Goal: Check status: Check status

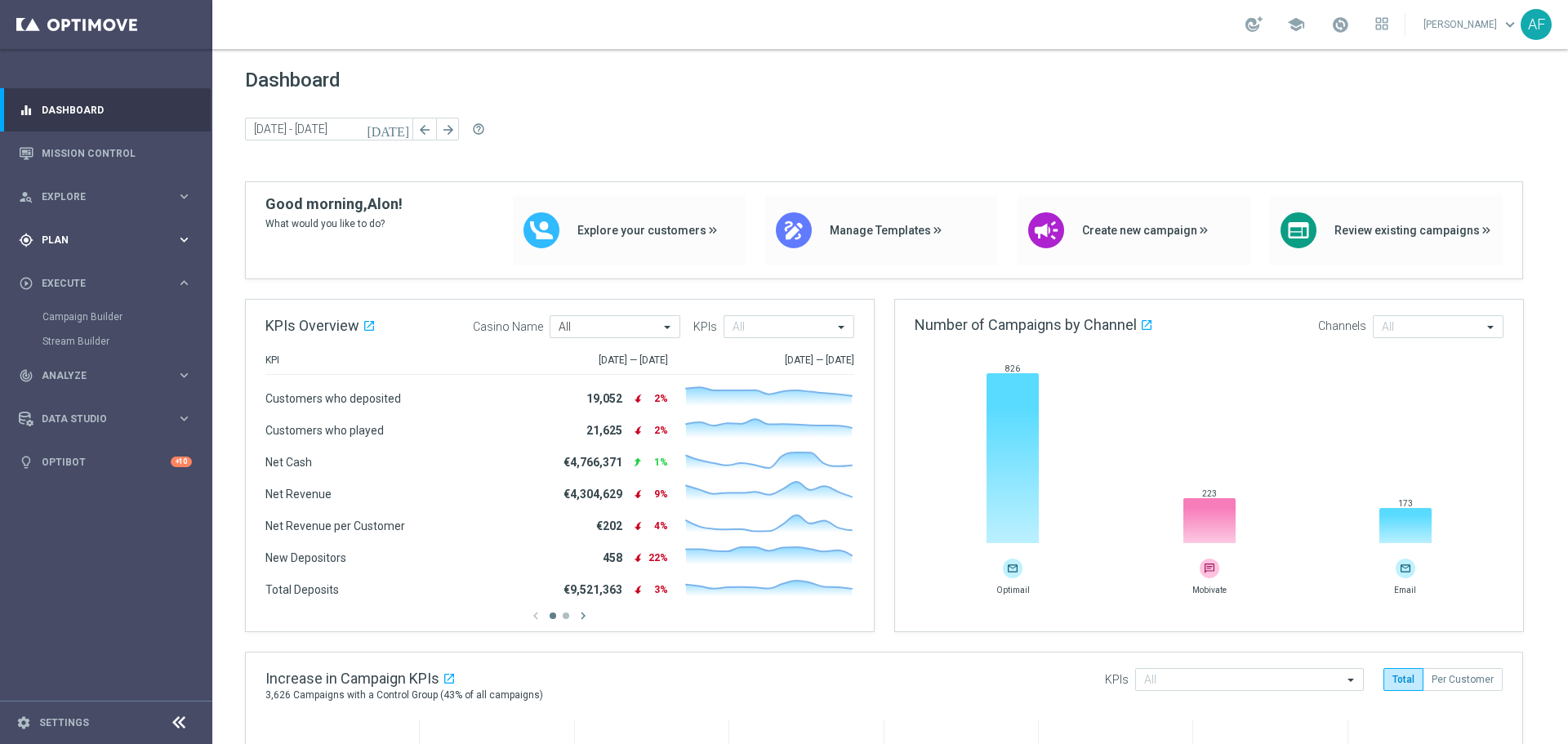
click at [108, 243] on span "Plan" at bounding box center [109, 240] width 135 height 10
click at [73, 417] on link "Streams" at bounding box center [106, 420] width 128 height 13
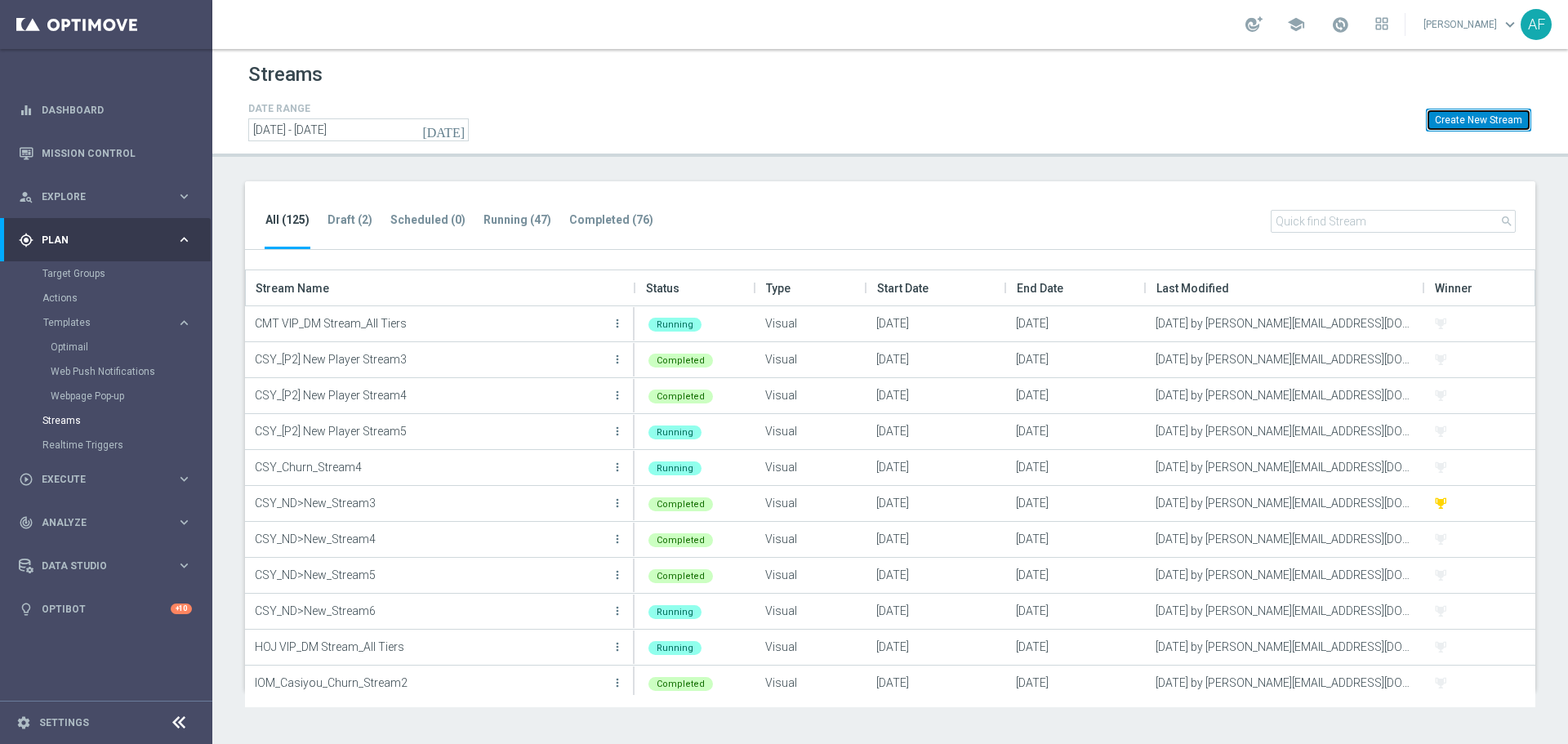
click at [1448, 122] on button "Create New Stream" at bounding box center [1478, 120] width 105 height 23
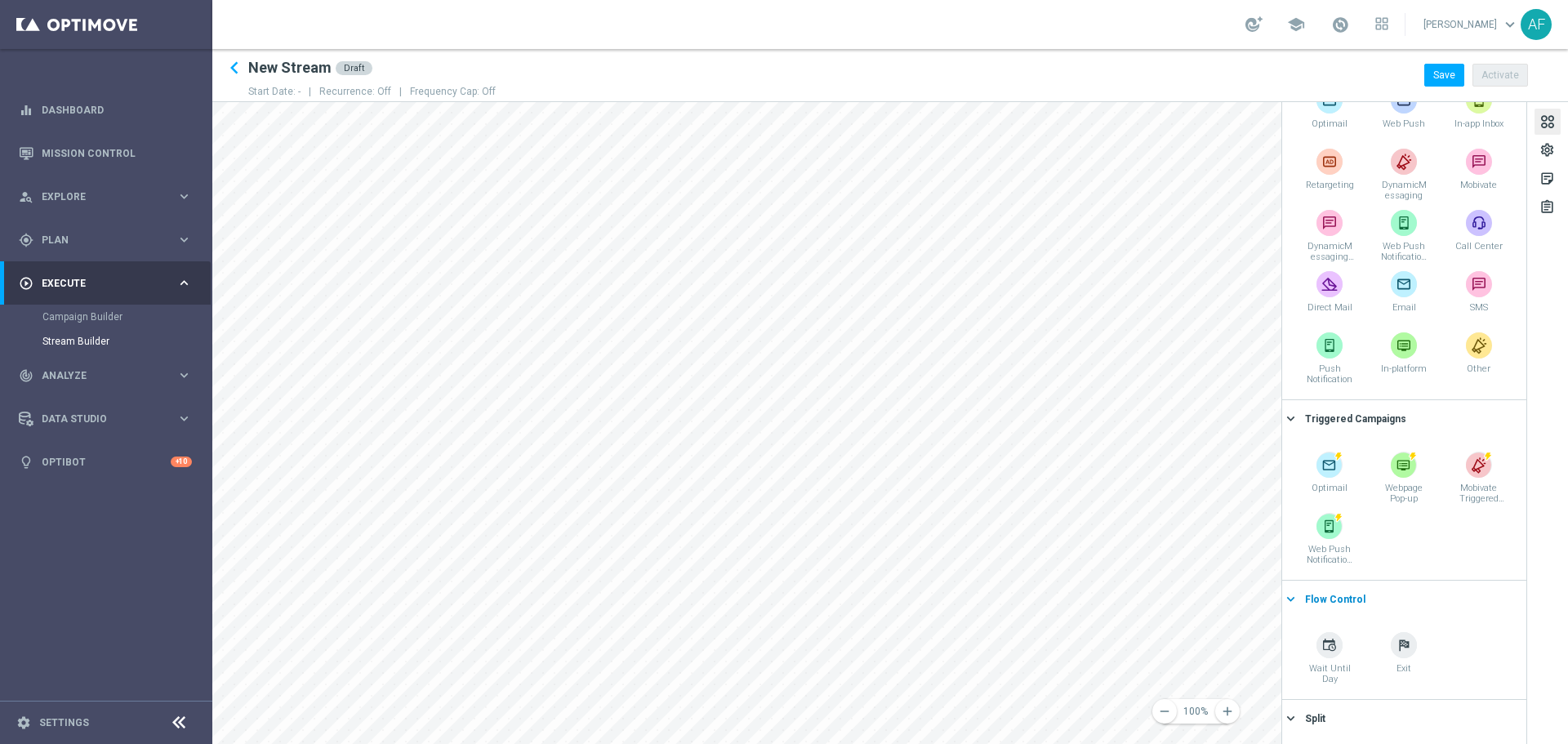
scroll to position [142, 0]
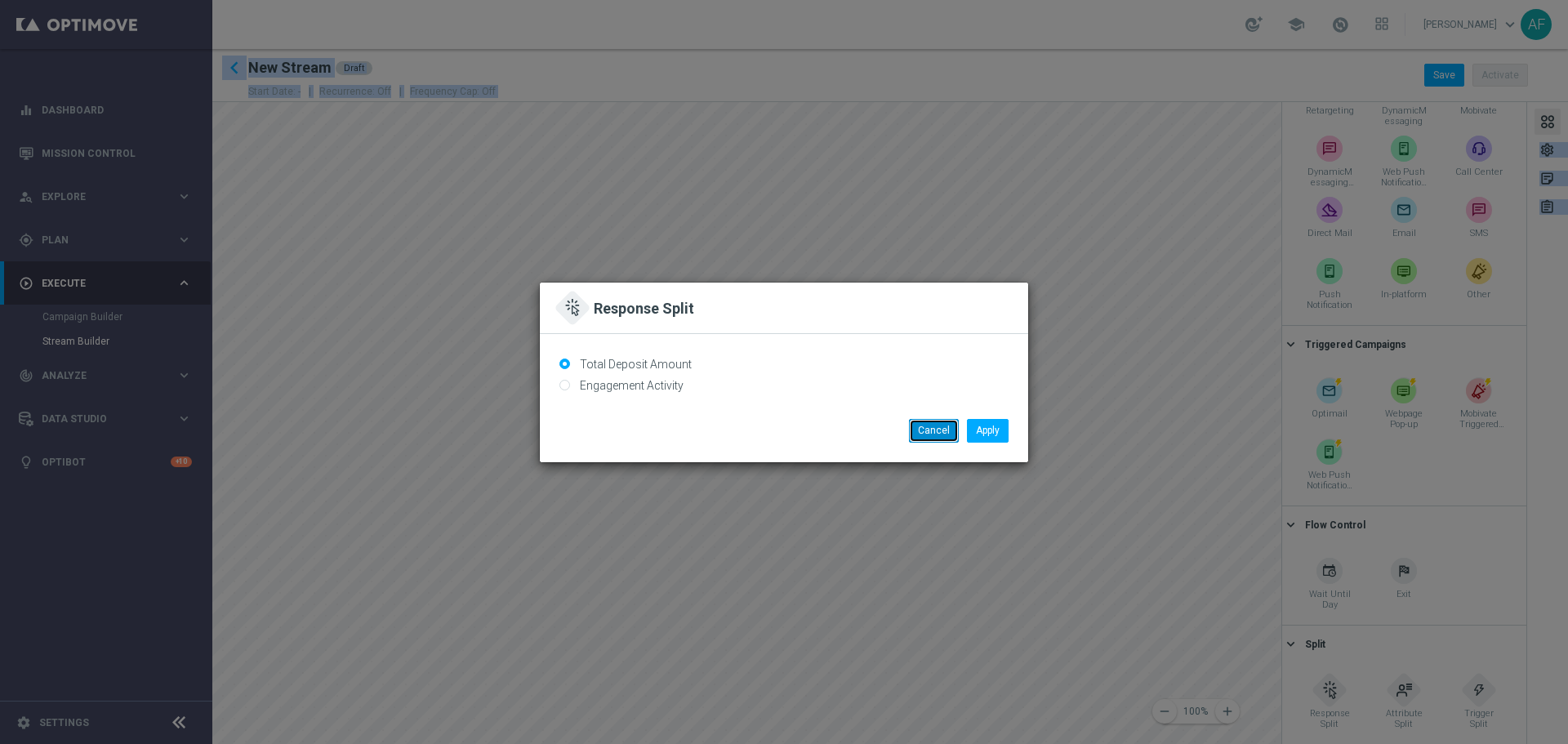
click at [924, 433] on button "Cancel" at bounding box center [934, 430] width 50 height 23
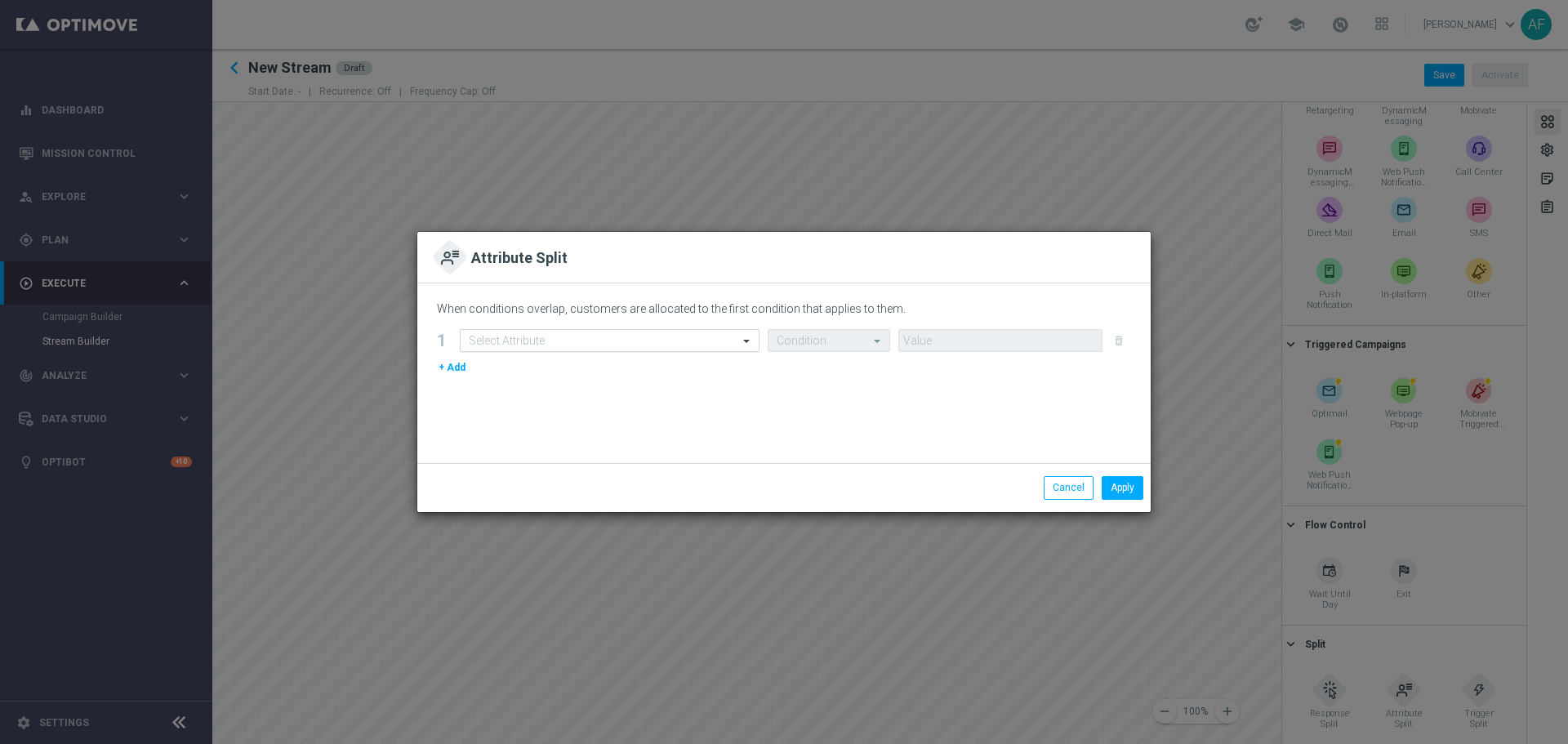
click at [685, 337] on input "text" at bounding box center [592, 341] width 249 height 14
click at [444, 397] on div "When conditions overlap, customers are allocated to the first condition that ap…" at bounding box center [784, 372] width 733 height 179
click at [456, 369] on button "+ Add" at bounding box center [452, 368] width 31 height 18
click at [589, 337] on input "text" at bounding box center [592, 341] width 249 height 14
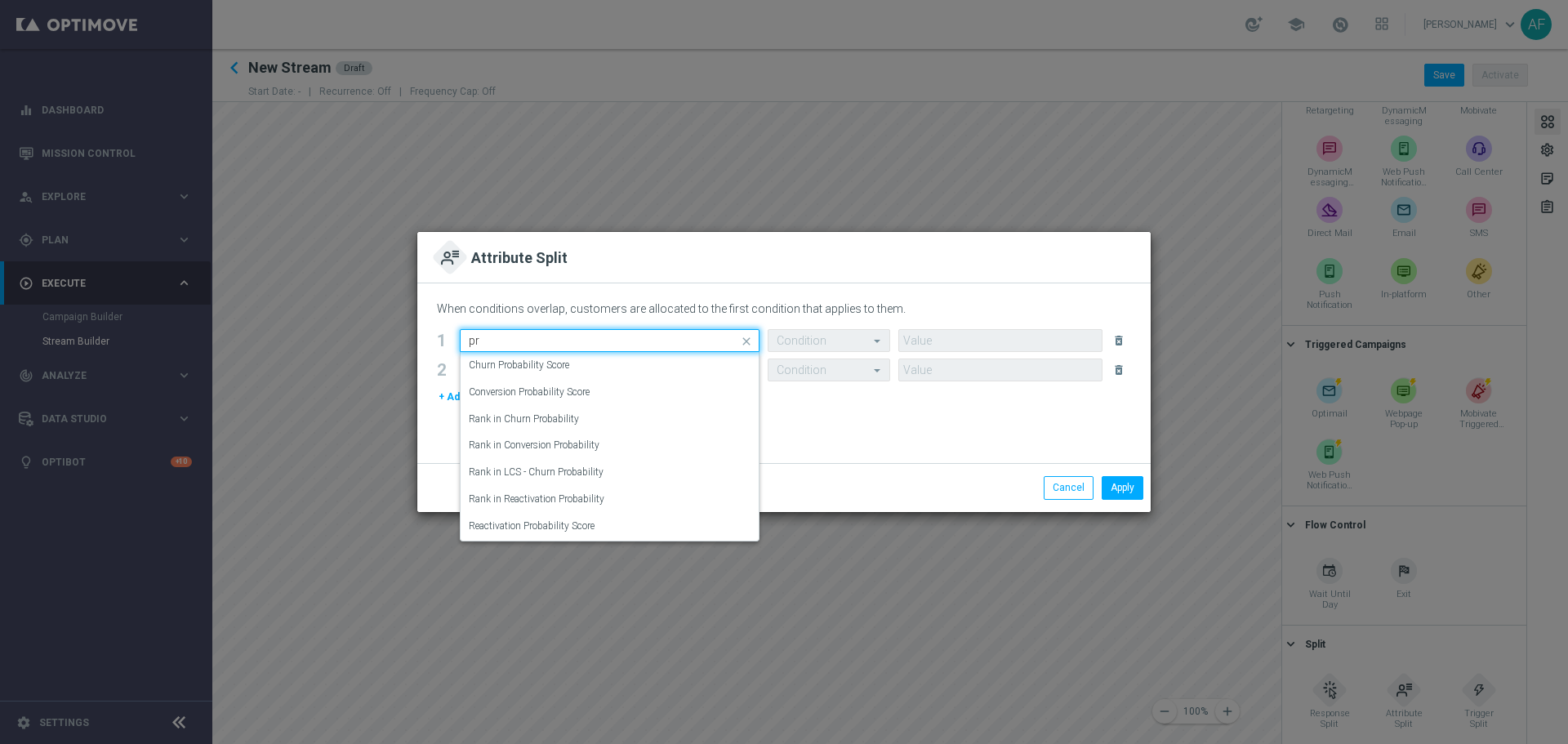
type input "p"
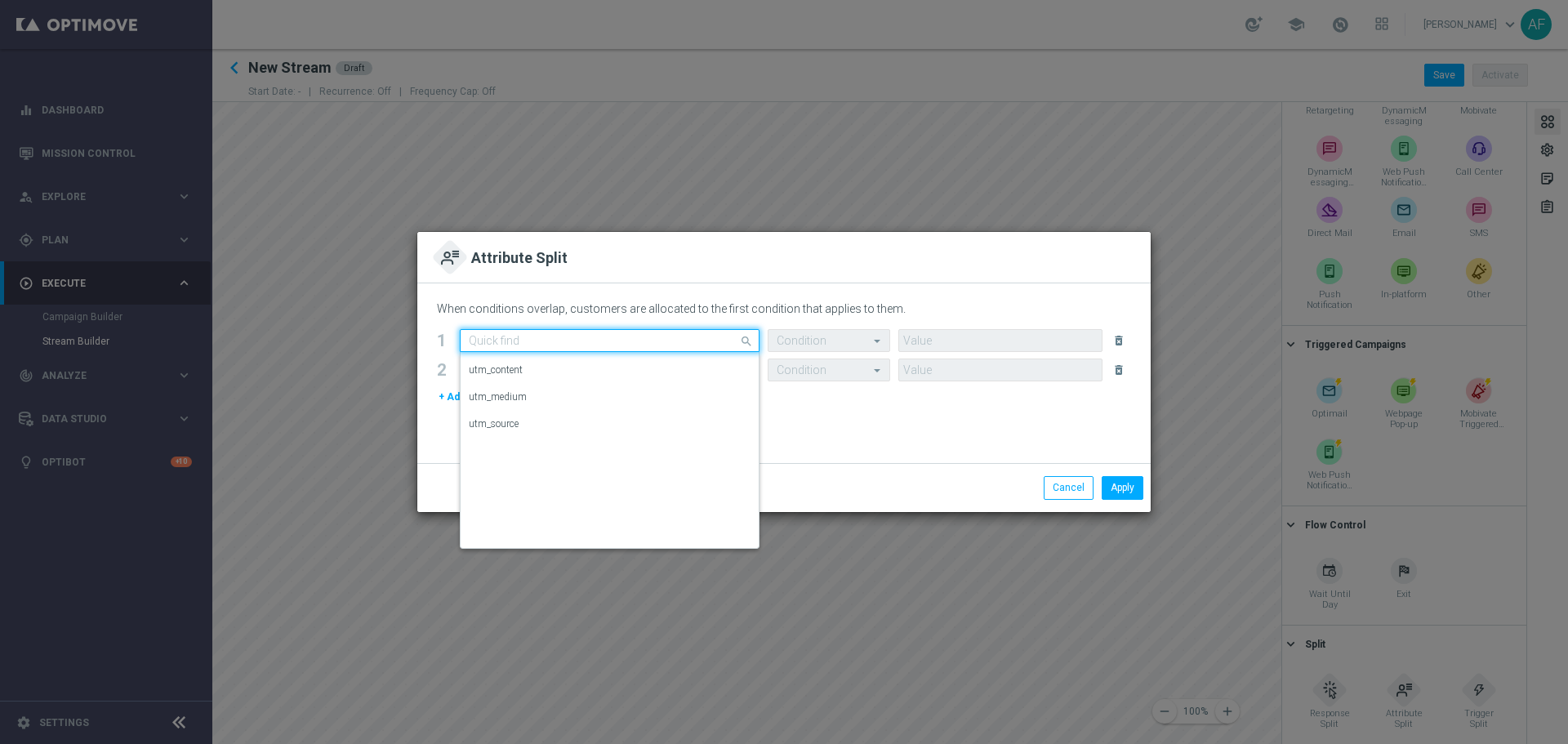
scroll to position [6247, 0]
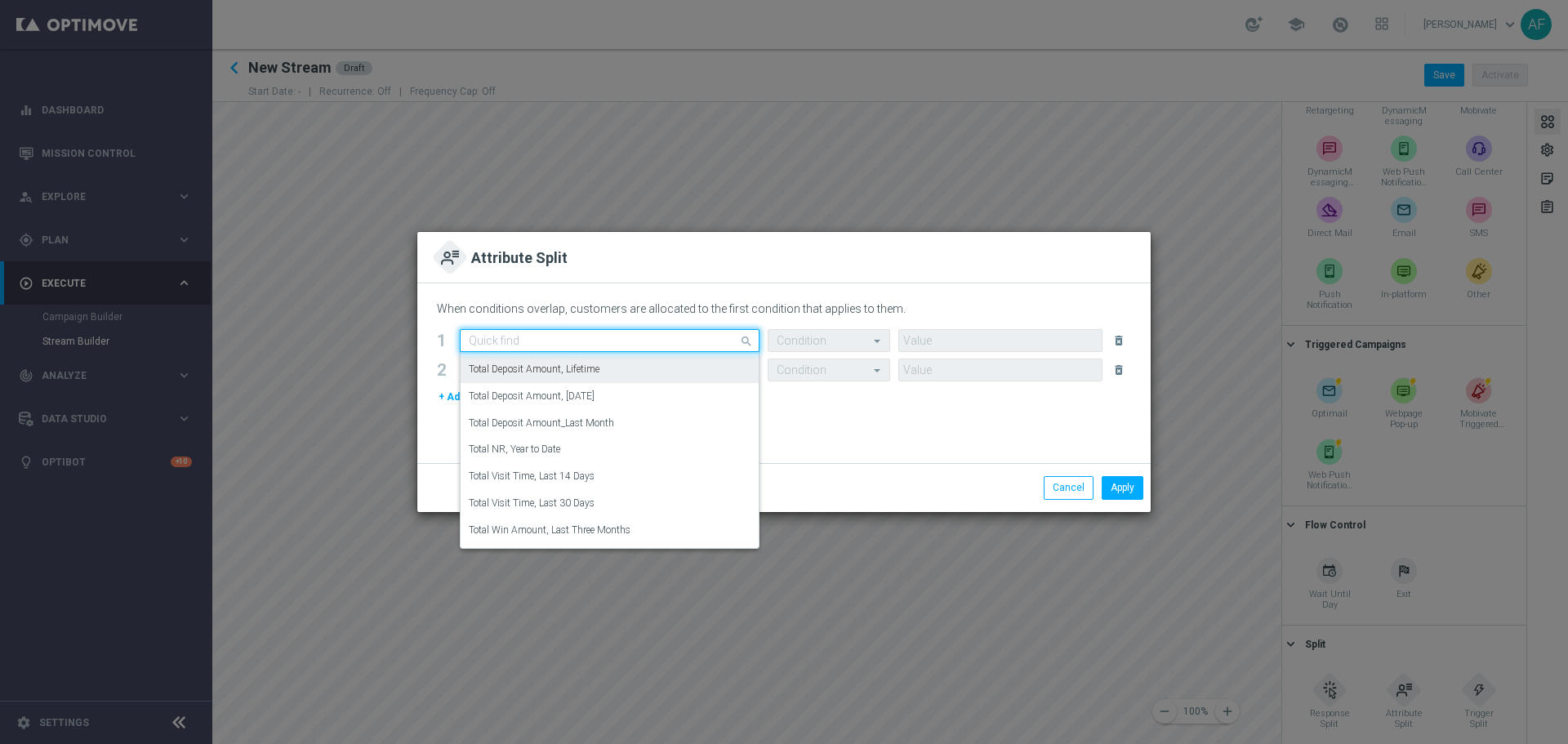
click at [901, 203] on modal-container "Attribute Split When conditions overlap, customers are allocated to the first c…" at bounding box center [784, 372] width 1568 height 744
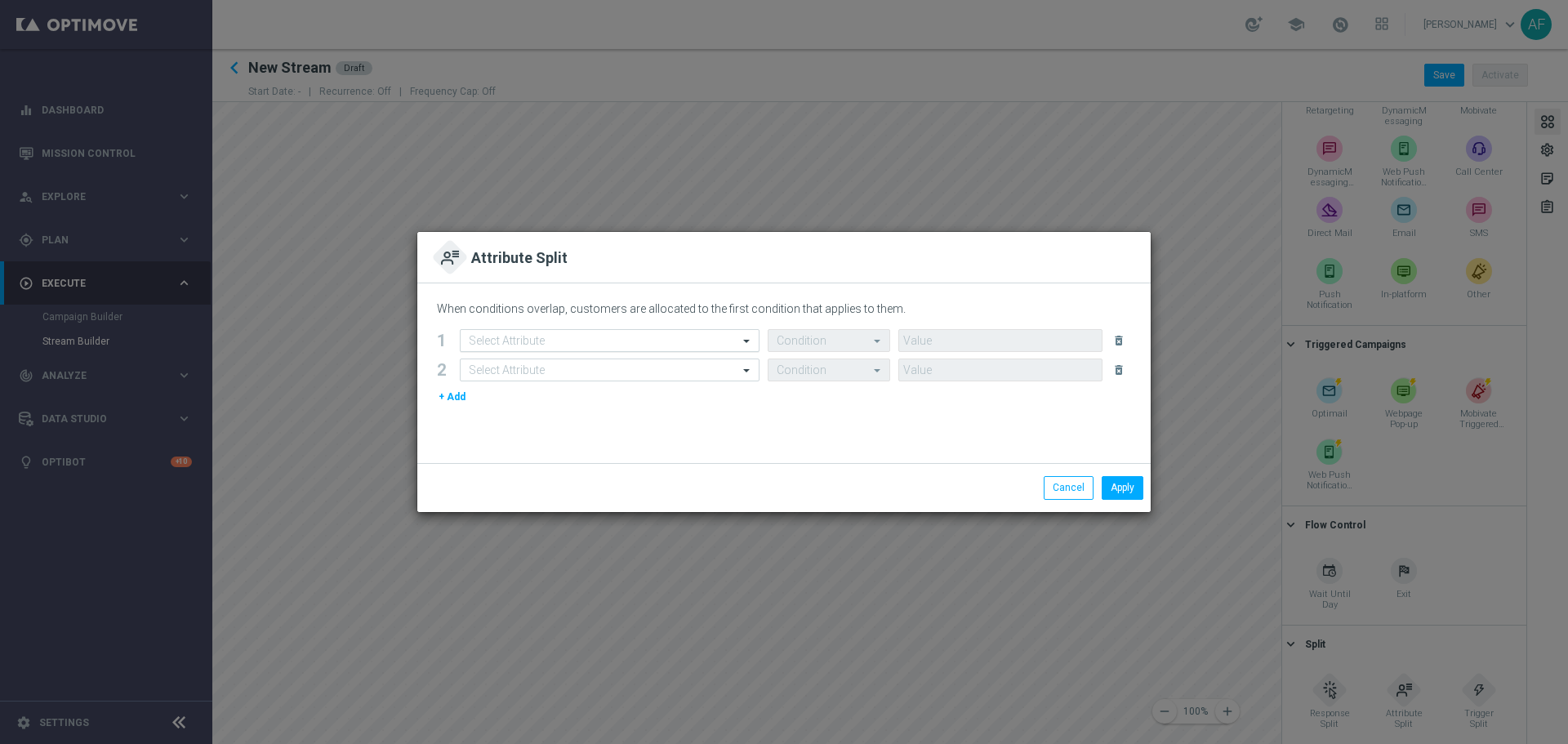
click at [746, 341] on span at bounding box center [748, 341] width 21 height 14
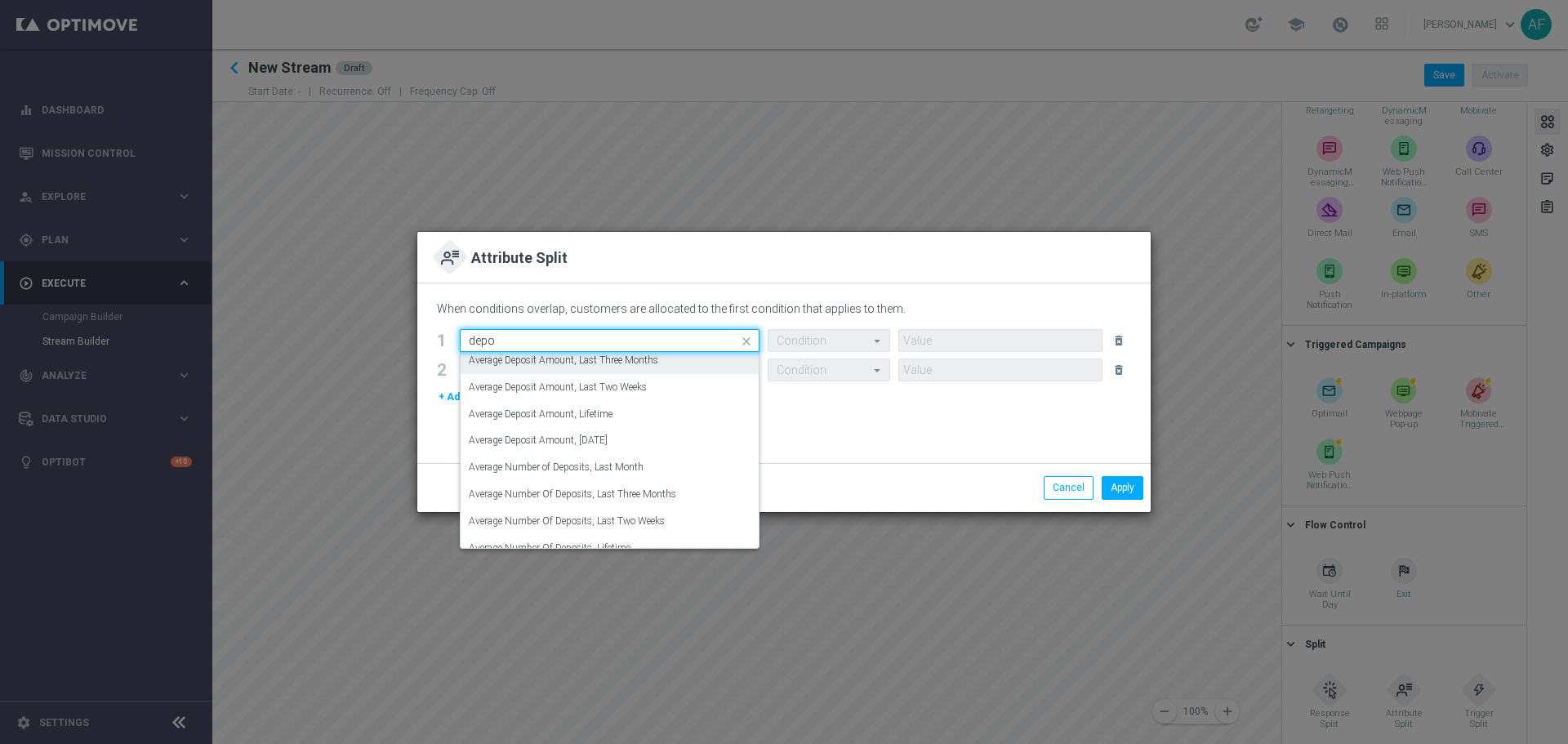
scroll to position [0, 0]
type input "d"
type input "p"
type input "bet"
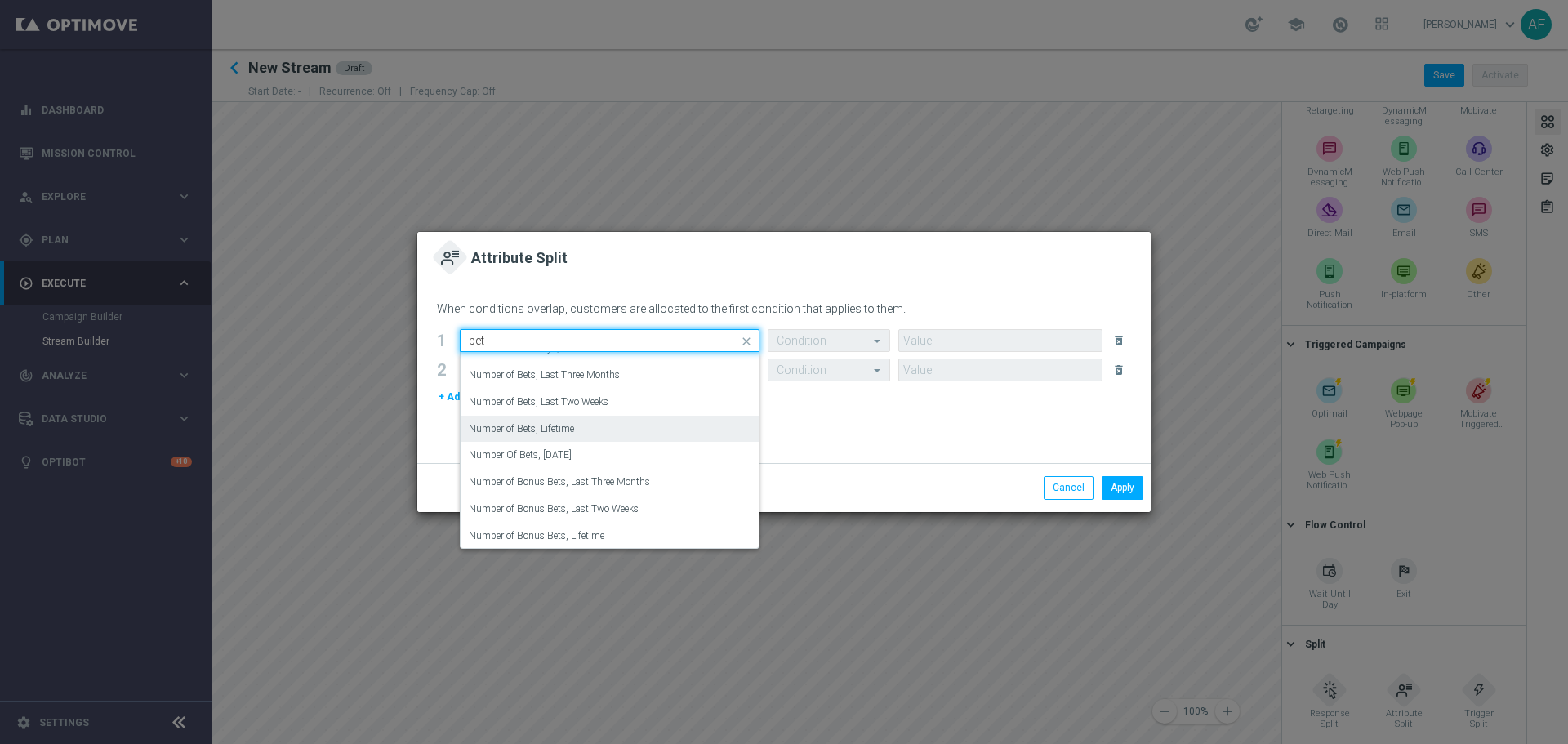
scroll to position [235, 0]
drag, startPoint x: 658, startPoint y: 425, endPoint x: 675, endPoint y: 418, distance: 18.4
click at [658, 425] on div "Number of Bets, Lifetime" at bounding box center [609, 425] width 281 height 27
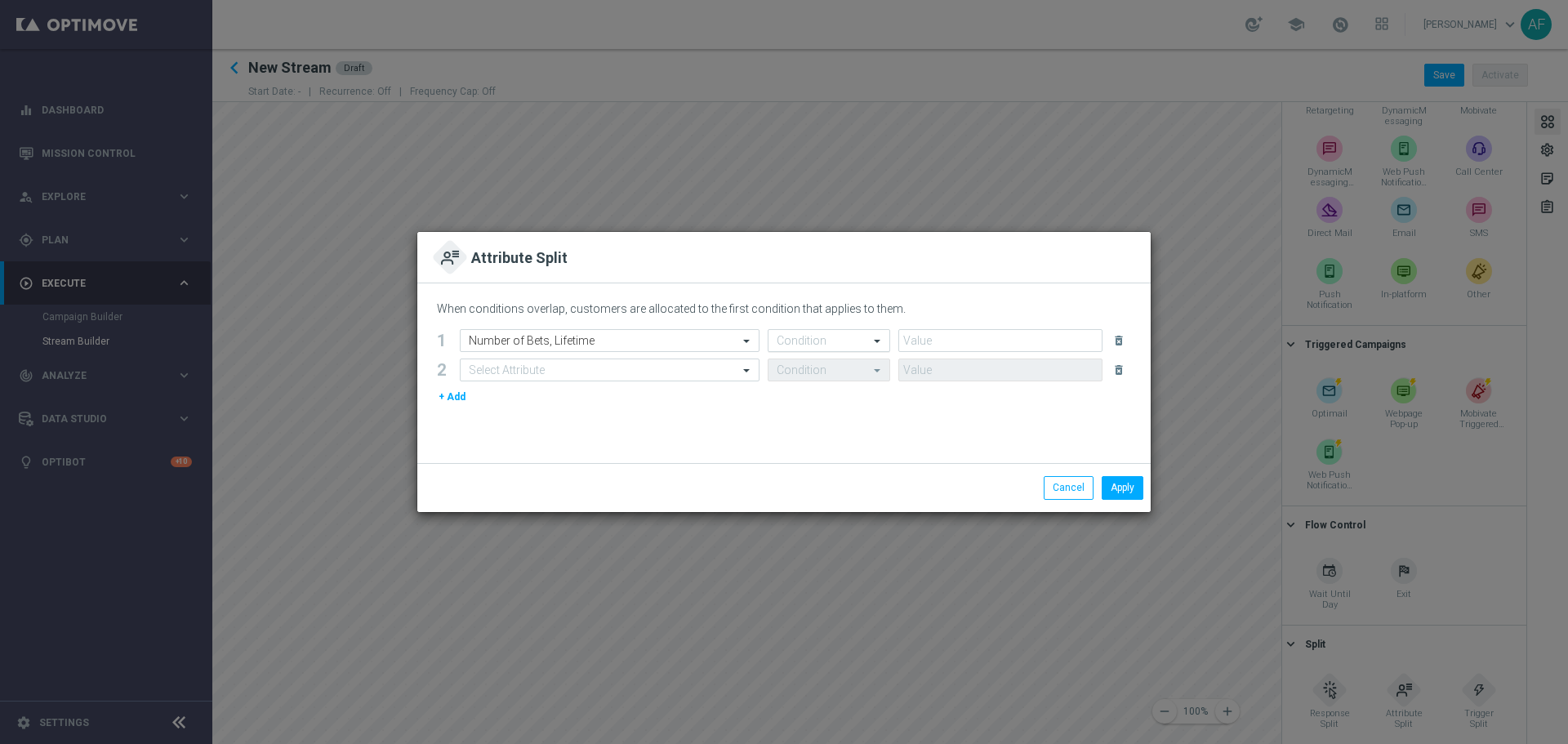
click at [839, 334] on input "text" at bounding box center [812, 341] width 72 height 14
click at [931, 430] on div "When conditions overlap, customers are allocated to the first condition that ap…" at bounding box center [784, 372] width 733 height 179
click at [725, 345] on div at bounding box center [609, 341] width 298 height 14
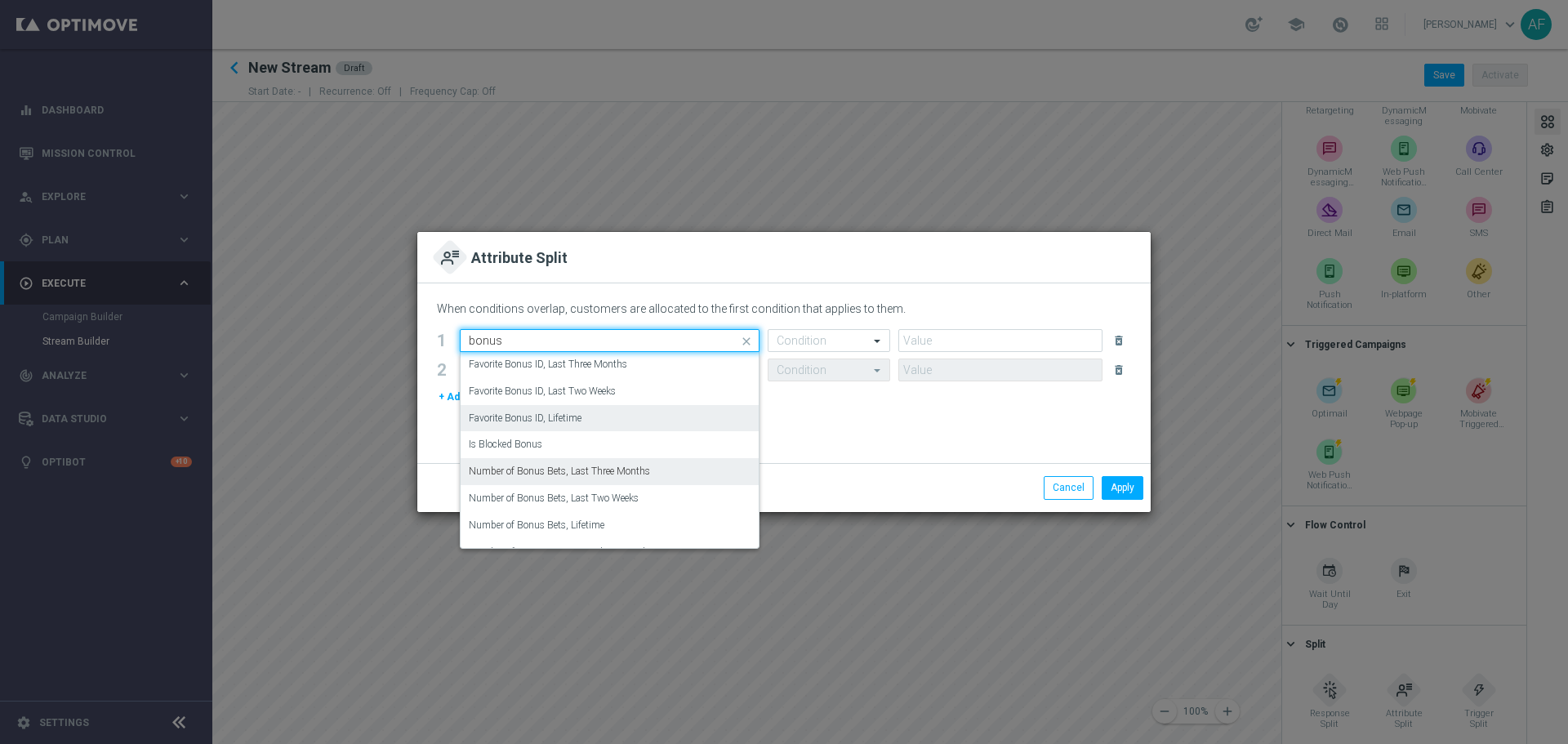
scroll to position [348, 0]
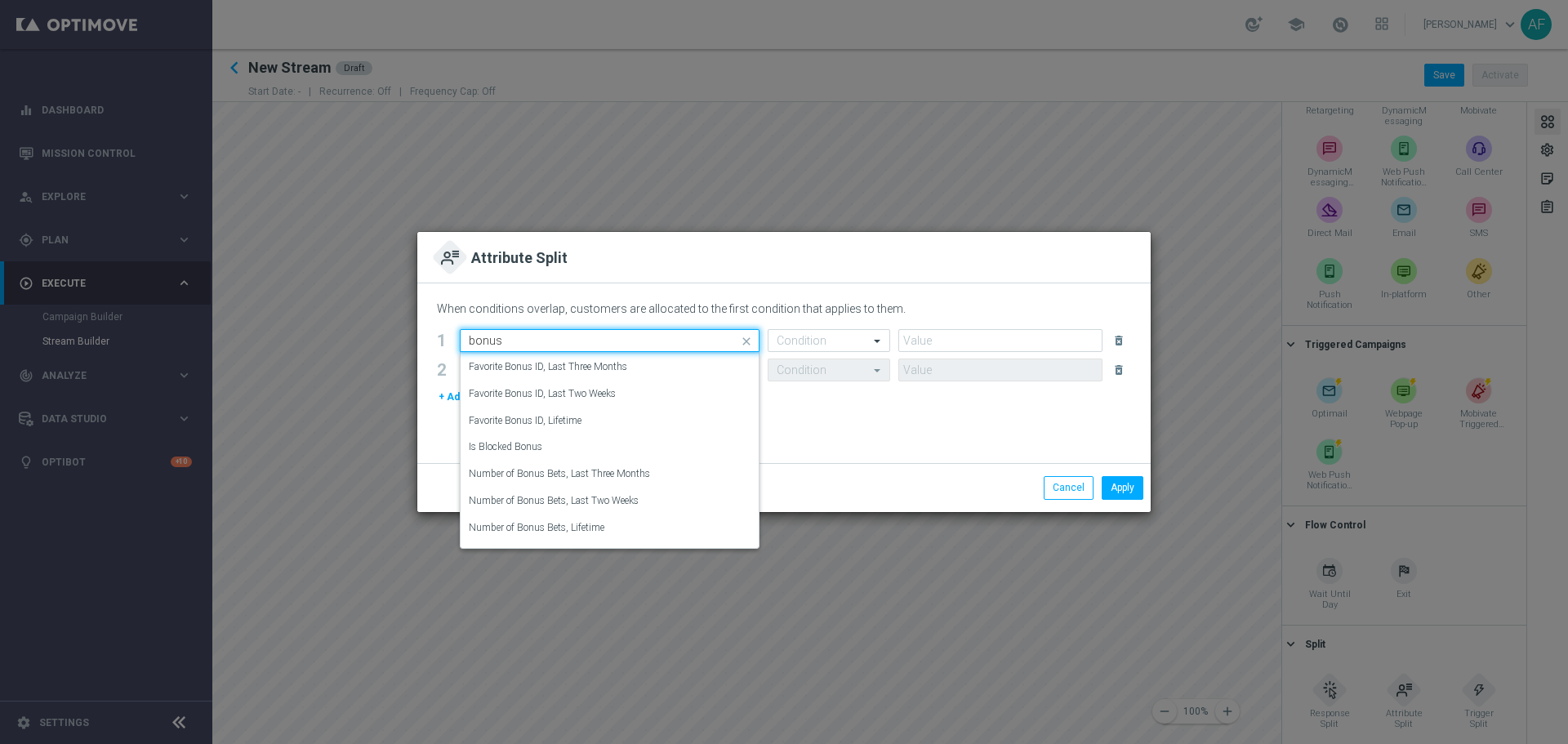
click at [464, 342] on div "bonus" at bounding box center [609, 341] width 298 height 14
click at [649, 439] on div "Favorite Bonus ID, Lifetime" at bounding box center [609, 445] width 281 height 27
type input "ID"
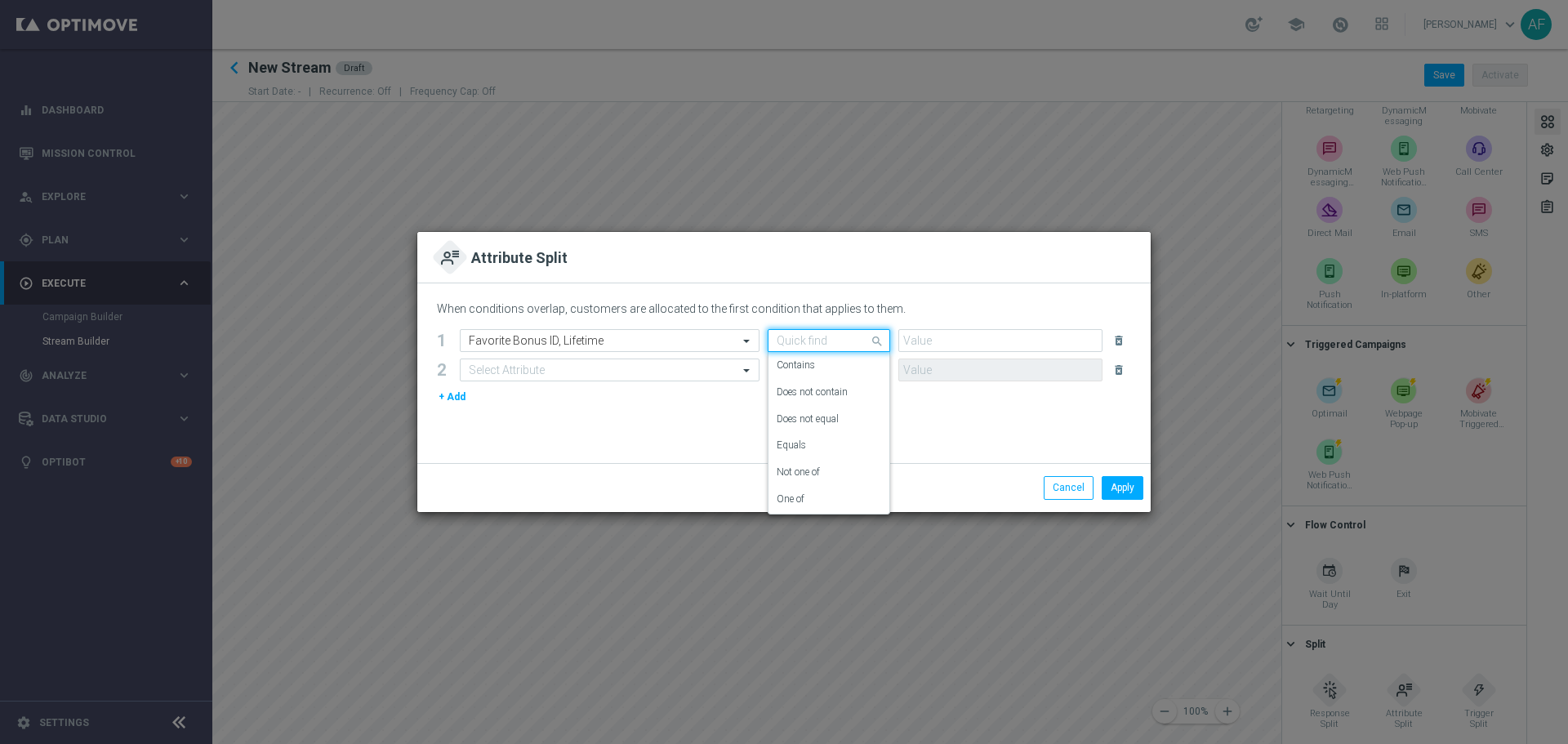
click at [854, 342] on div at bounding box center [829, 341] width 121 height 14
click at [836, 440] on div "Equals" at bounding box center [829, 445] width 105 height 27
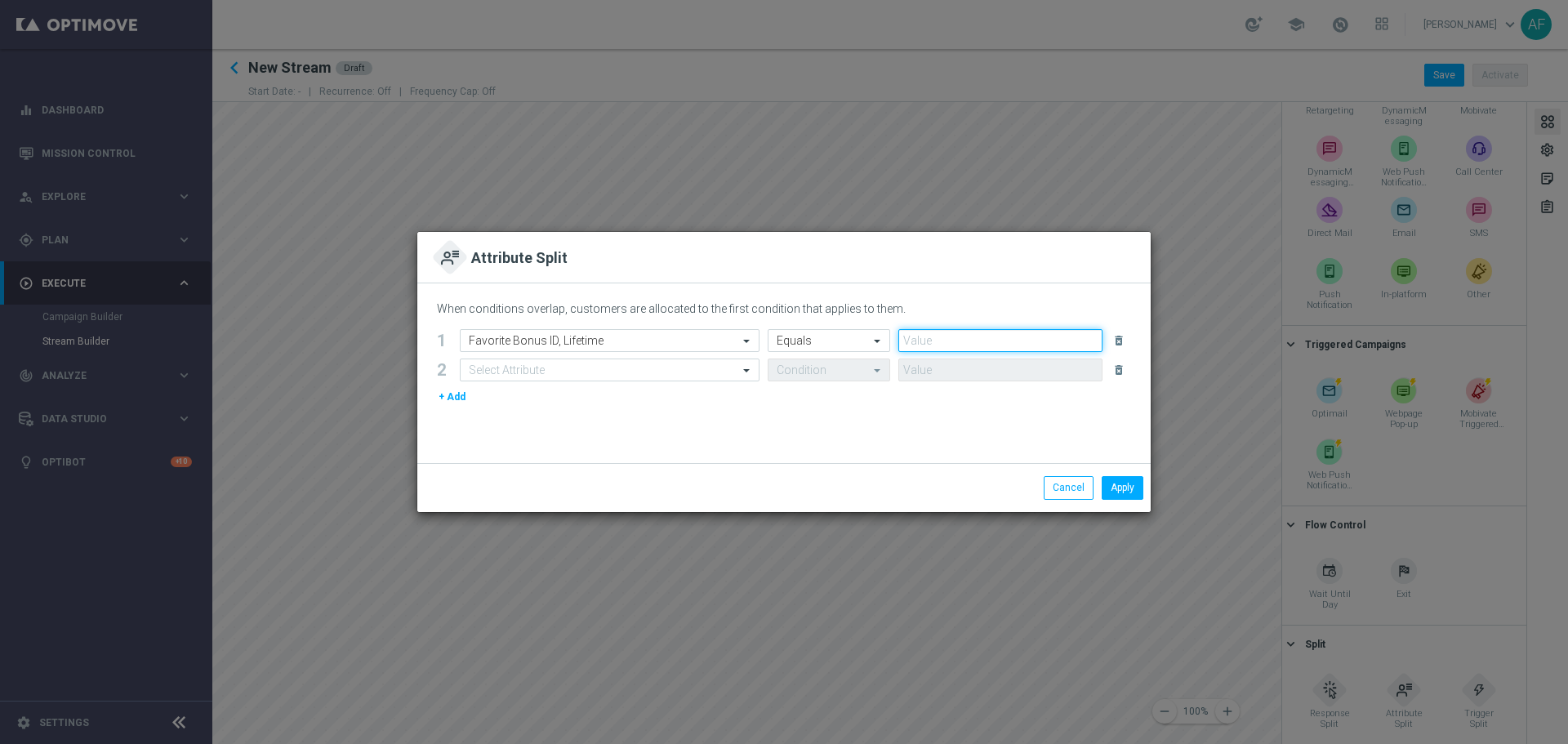
click at [958, 347] on input "text" at bounding box center [1000, 340] width 204 height 23
click at [732, 336] on div at bounding box center [609, 341] width 298 height 14
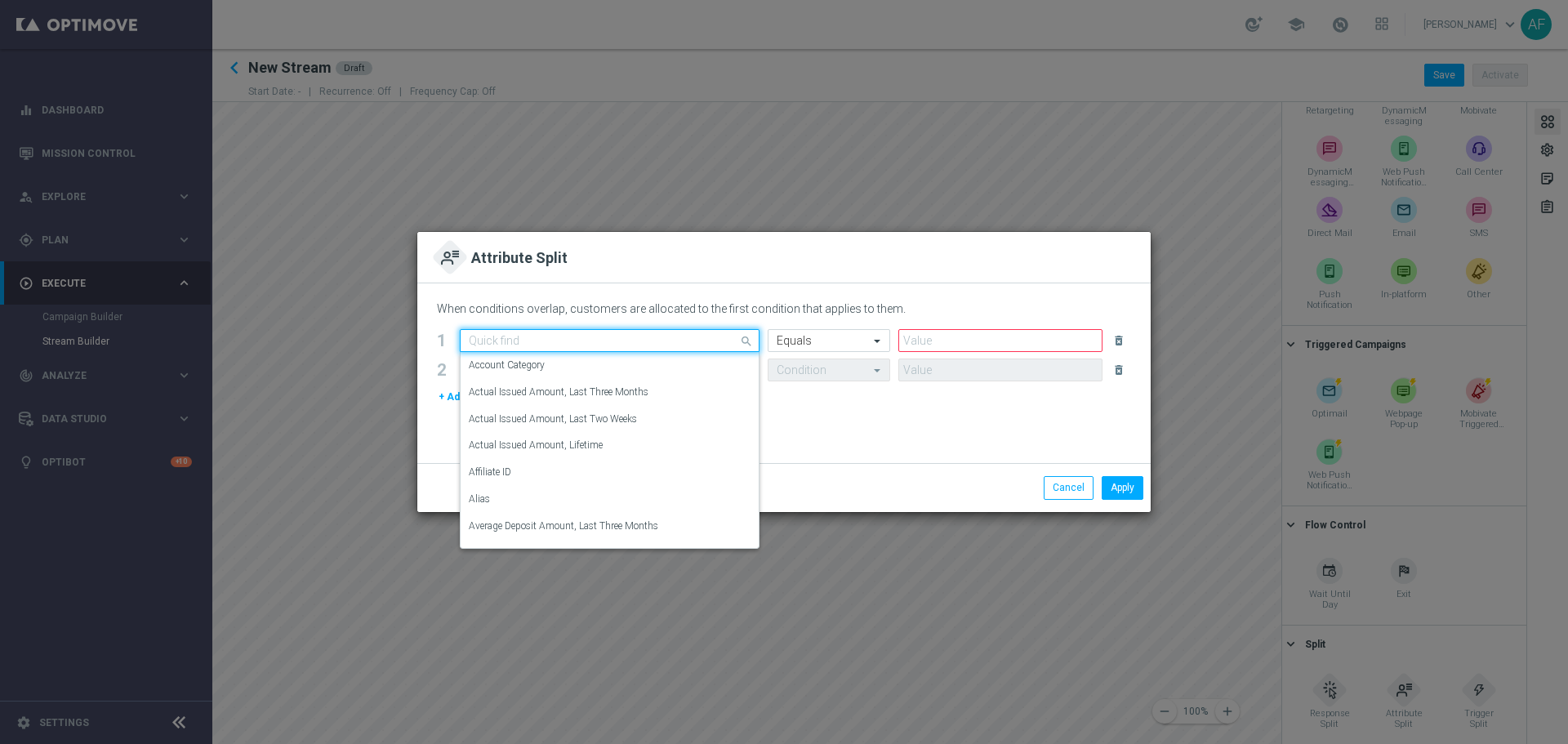
click at [877, 440] on div "When conditions overlap, customers are allocated to the first condition that ap…" at bounding box center [784, 372] width 733 height 179
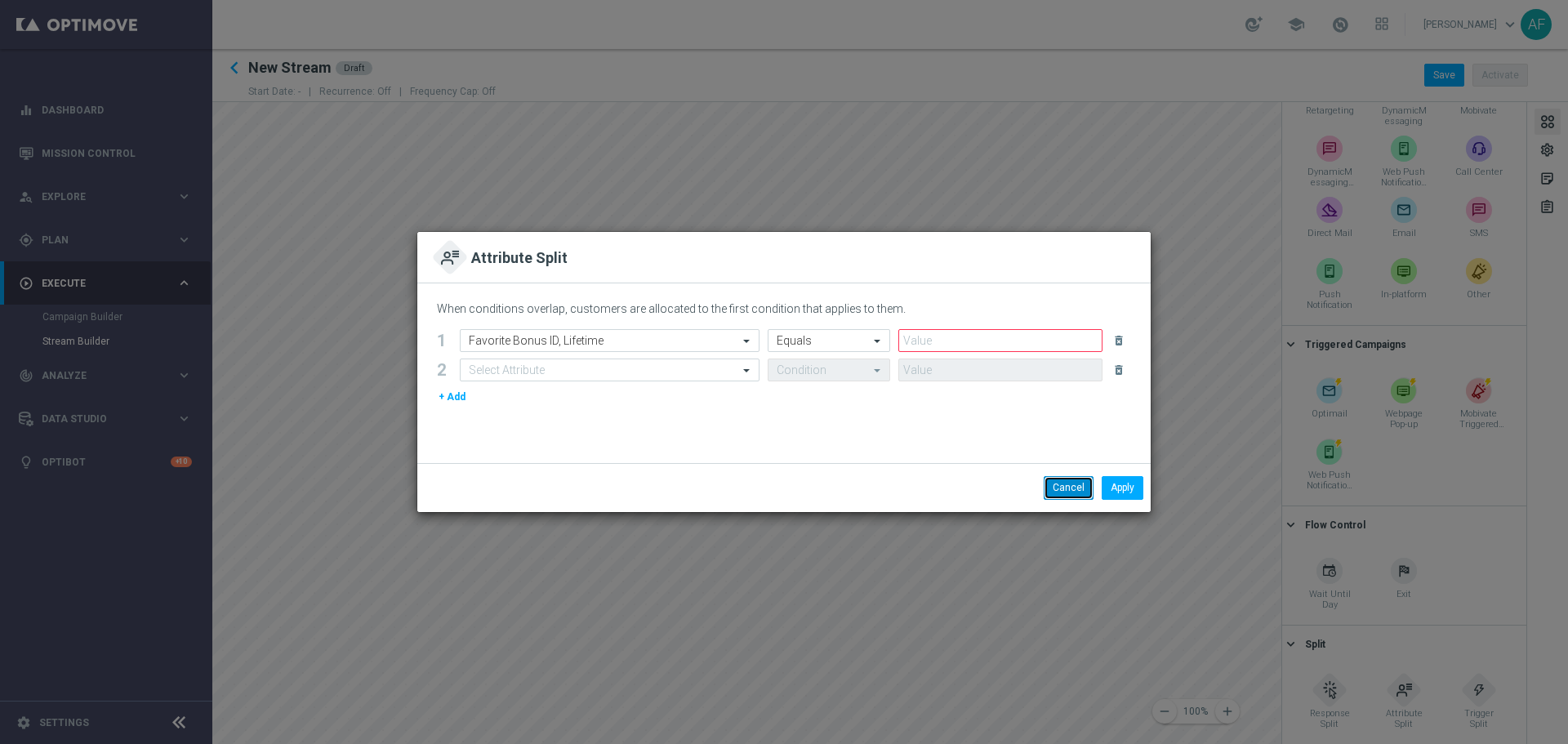
click at [1053, 490] on button "Cancel" at bounding box center [1069, 487] width 50 height 23
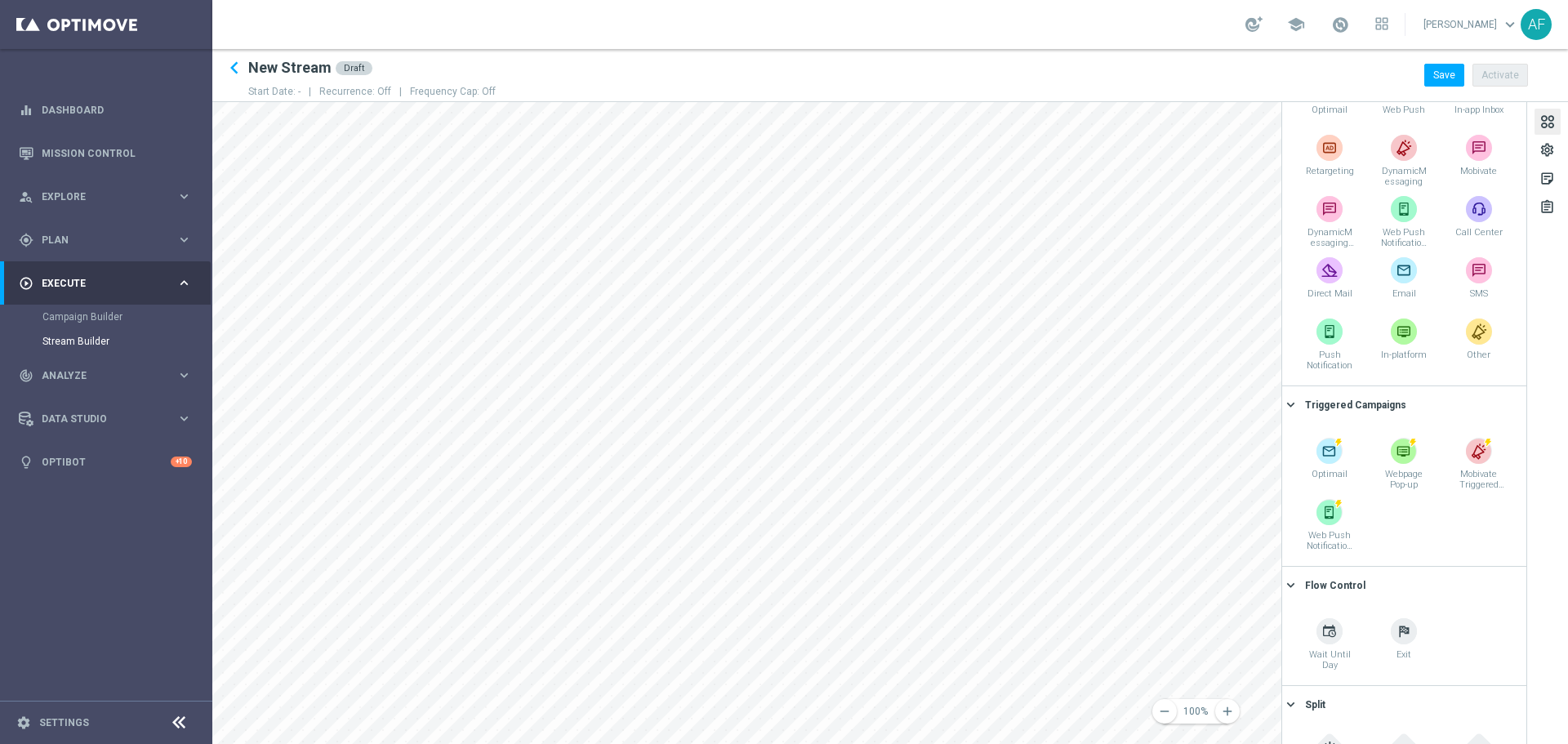
scroll to position [142, 0]
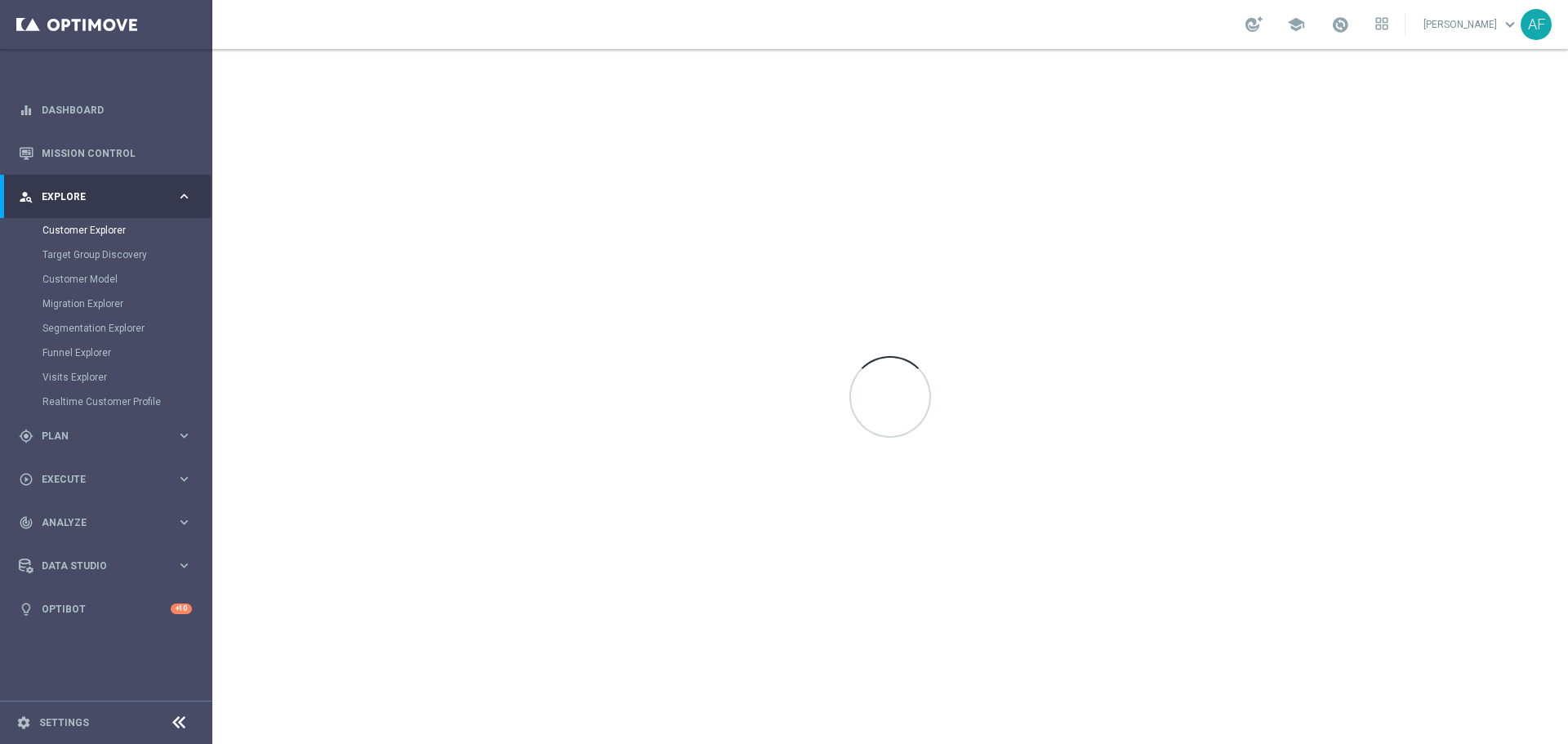
click at [128, 199] on span "Explore" at bounding box center [109, 197] width 135 height 10
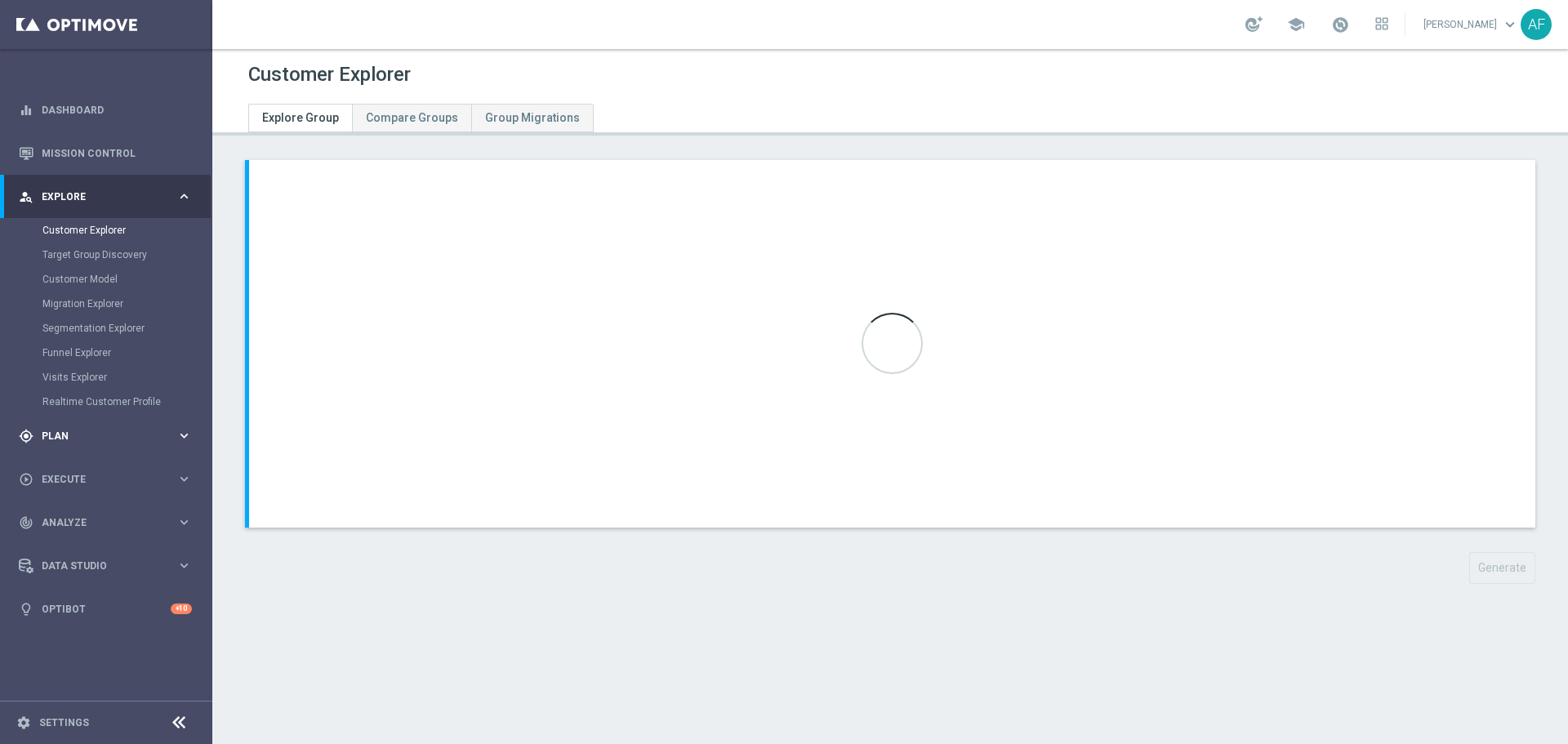
click at [114, 244] on div "Target Group Discovery" at bounding box center [127, 255] width 168 height 25
click at [99, 206] on div "person_search Explore keyboard_arrow_right" at bounding box center [105, 196] width 211 height 44
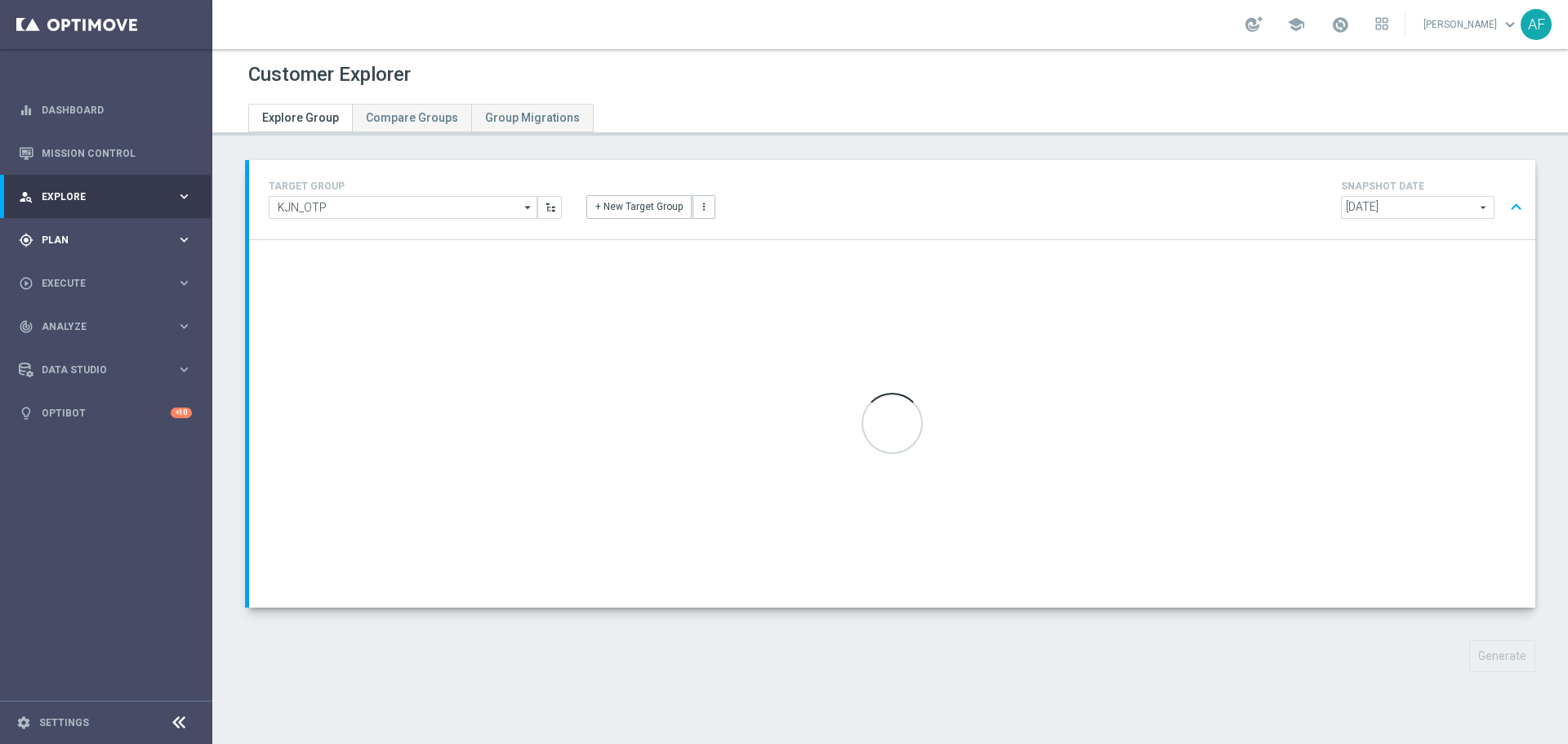
click at [87, 244] on span "Plan" at bounding box center [109, 240] width 135 height 10
click at [69, 271] on link "Target Groups" at bounding box center [106, 273] width 128 height 13
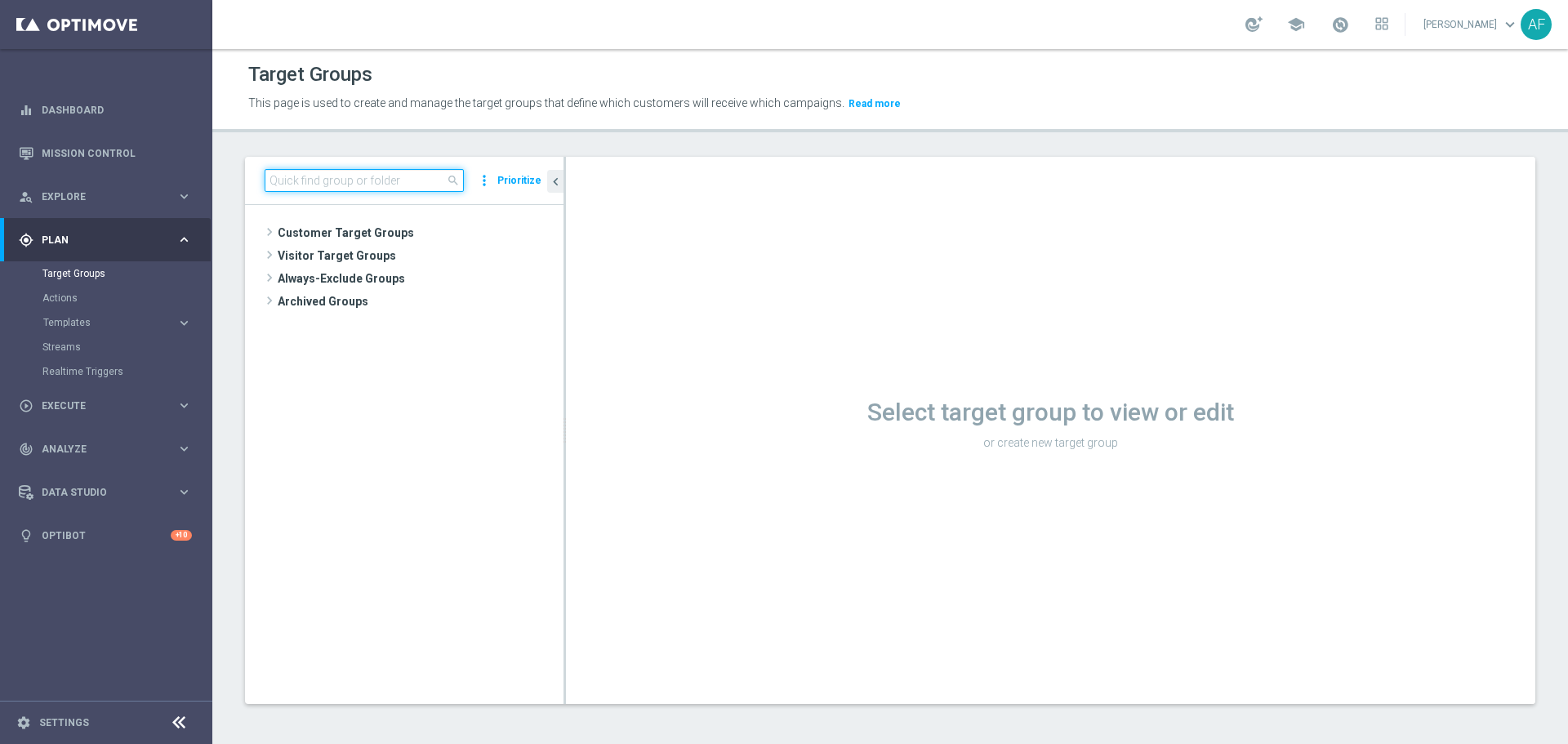
click at [412, 173] on input at bounding box center [364, 180] width 199 height 23
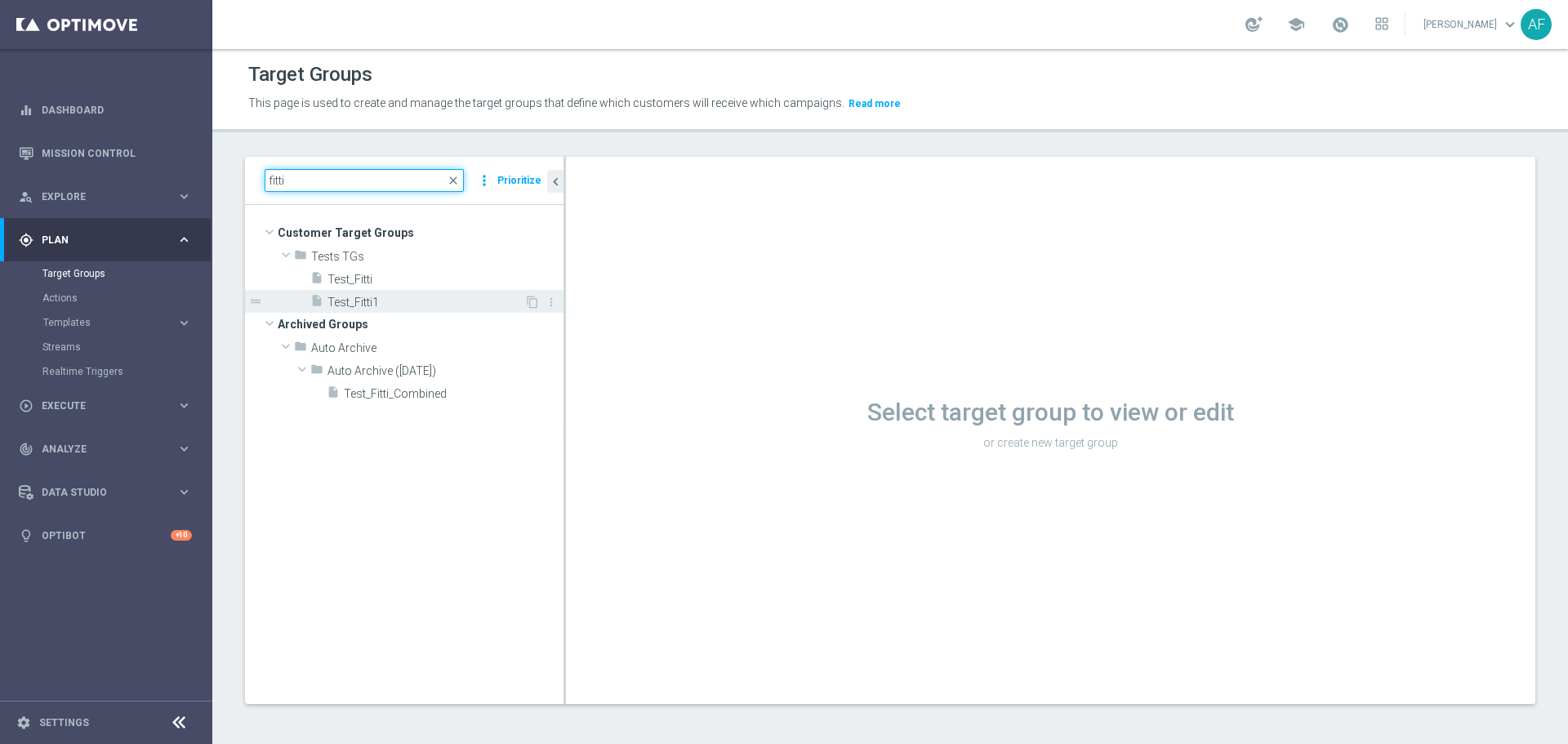
type input "fitti"
click at [410, 298] on span "Test_Fitti1" at bounding box center [426, 302] width 197 height 14
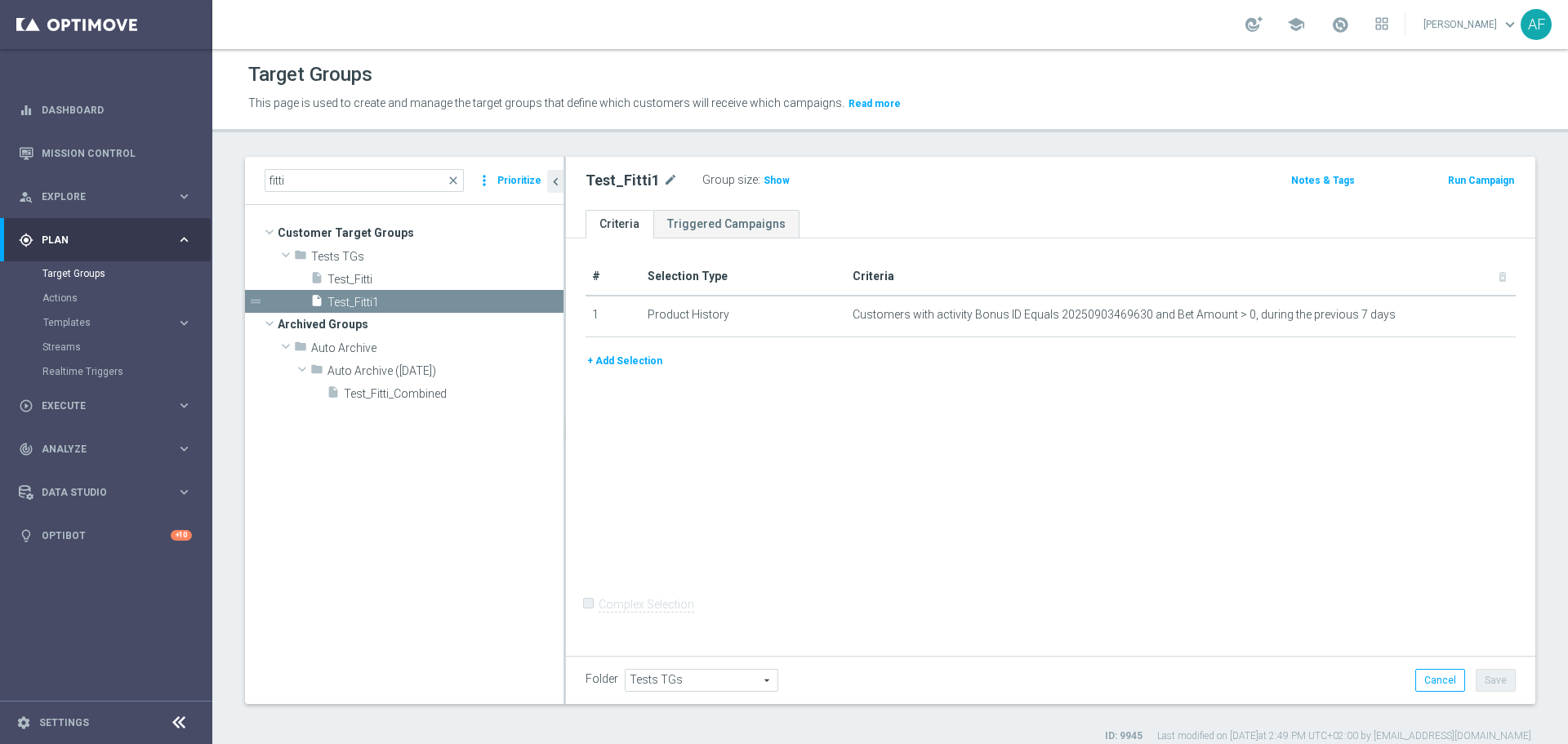
drag, startPoint x: 773, startPoint y: 180, endPoint x: 774, endPoint y: 191, distance: 11.0
click at [774, 180] on span "Show" at bounding box center [777, 180] width 26 height 12
click at [1457, 314] on icon "mode_edit" at bounding box center [1463, 315] width 13 height 13
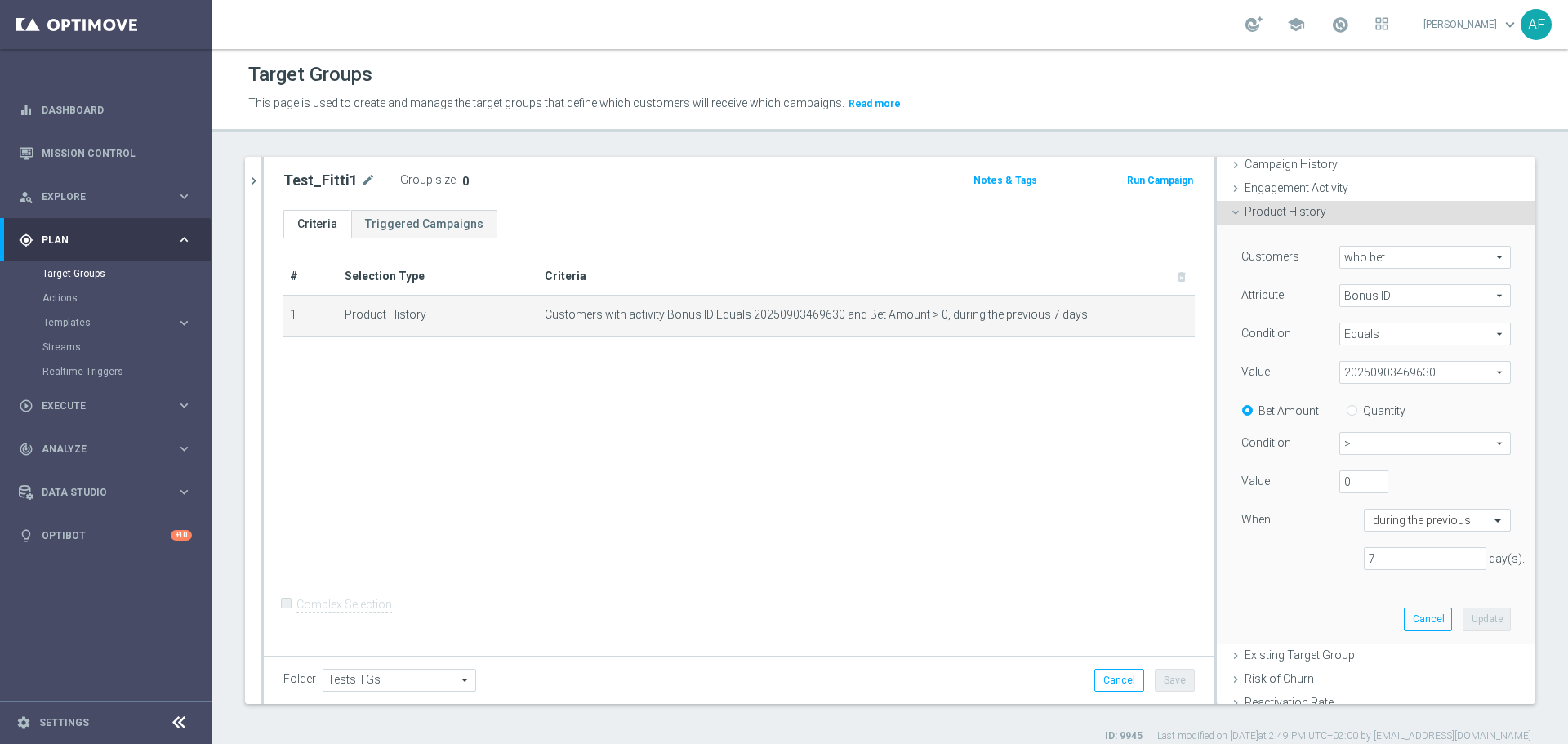
scroll to position [163, 0]
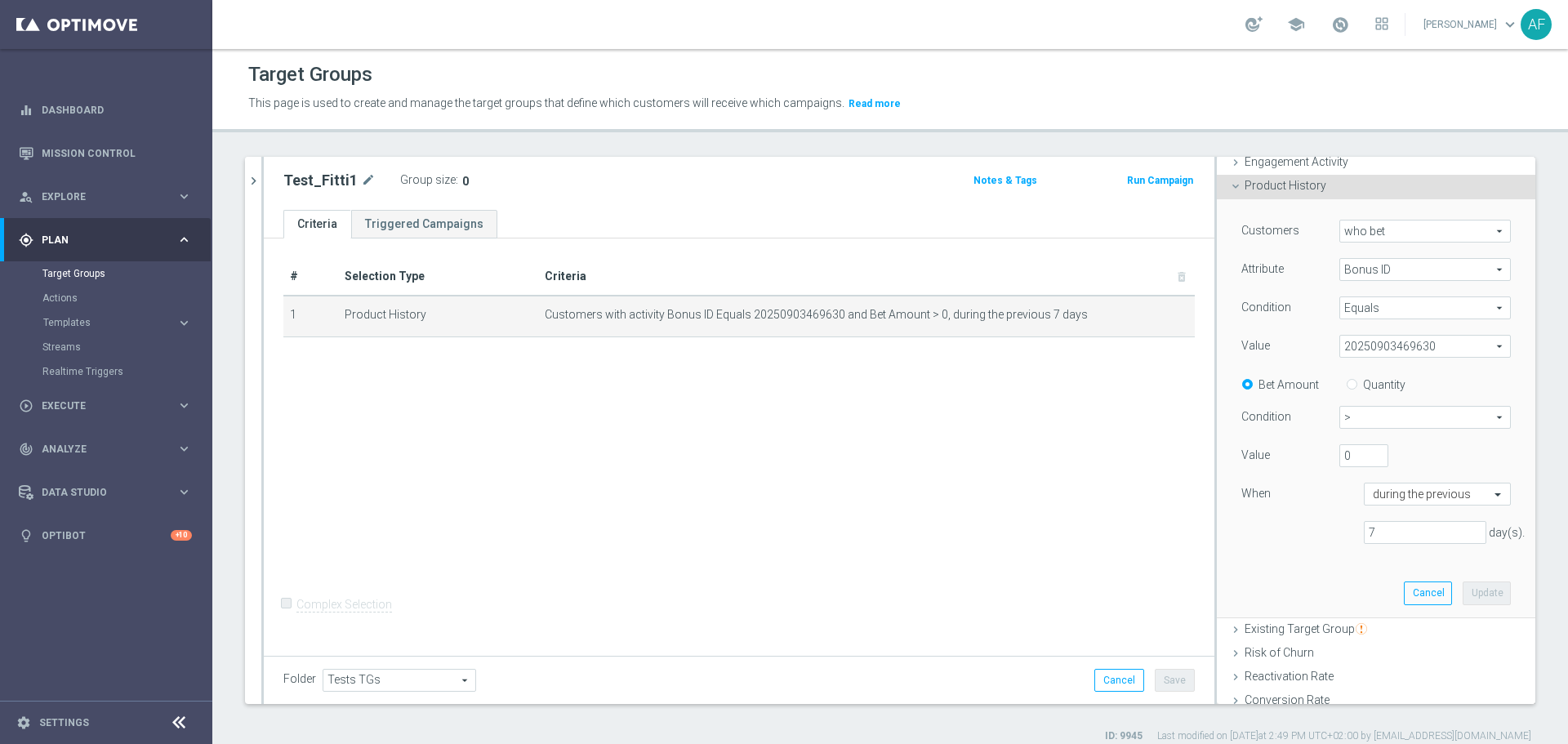
click at [1360, 271] on span "Bonus ID" at bounding box center [1424, 268] width 169 height 21
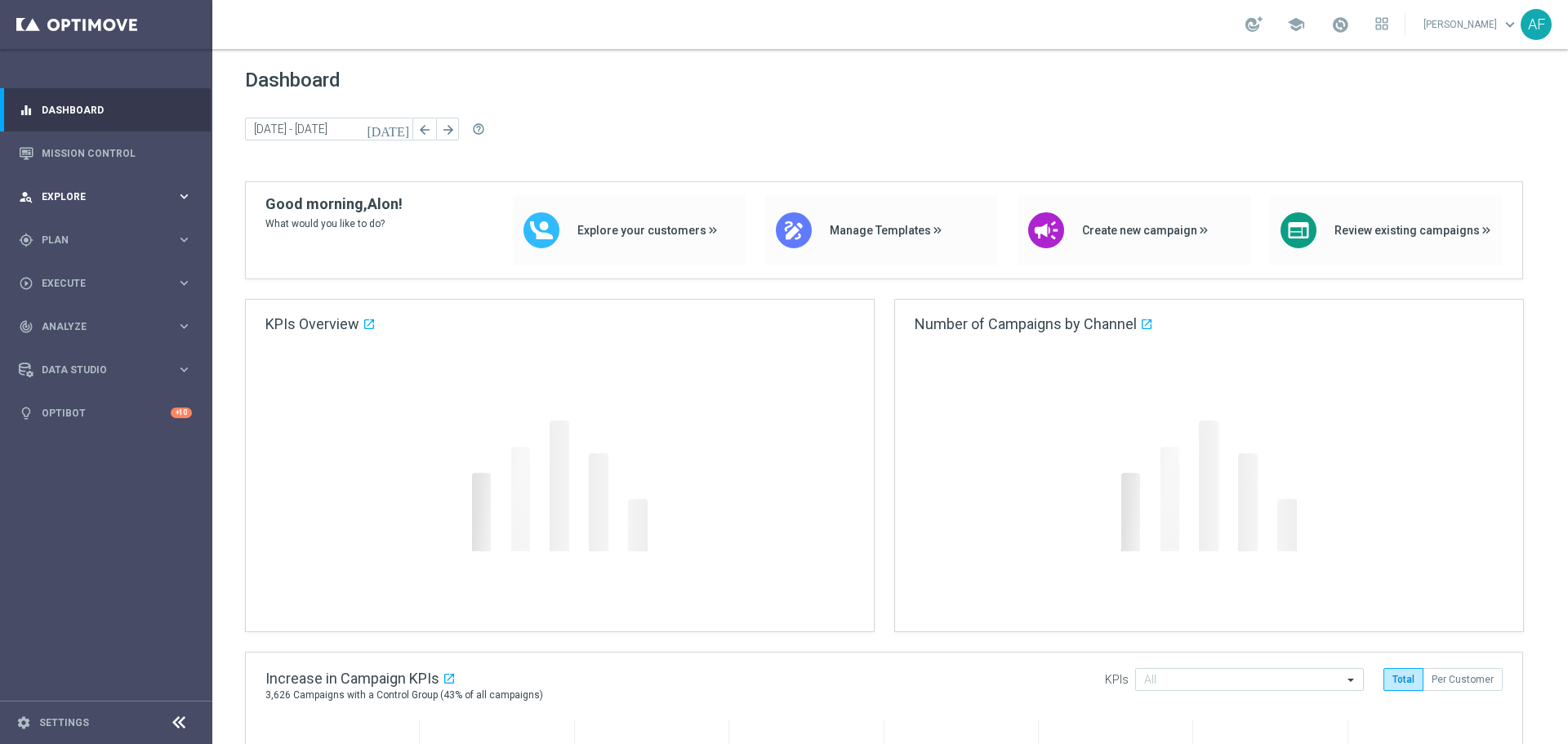
click at [119, 187] on div "person_search Explore keyboard_arrow_right" at bounding box center [105, 196] width 211 height 44
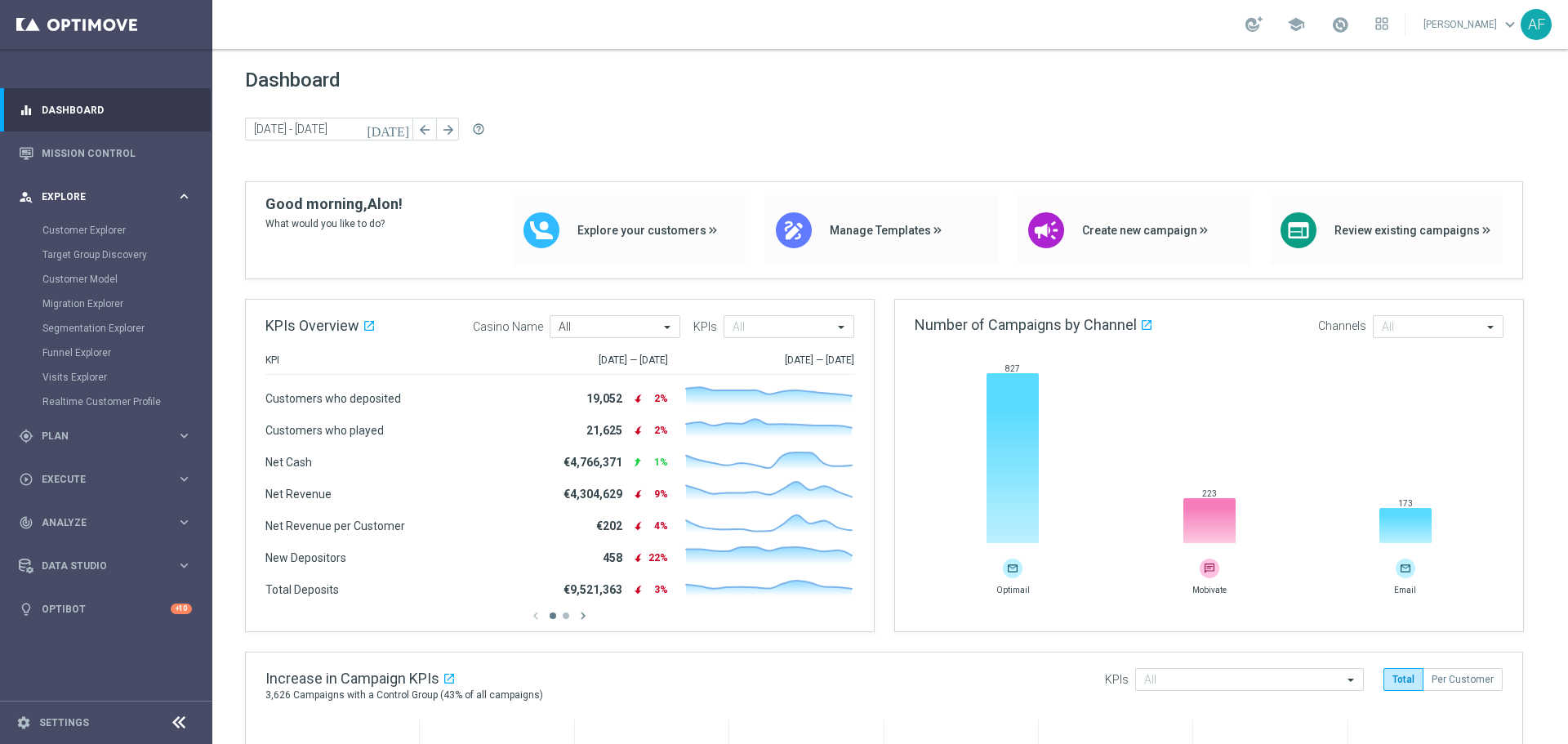
click at [107, 196] on span "Explore" at bounding box center [109, 197] width 135 height 10
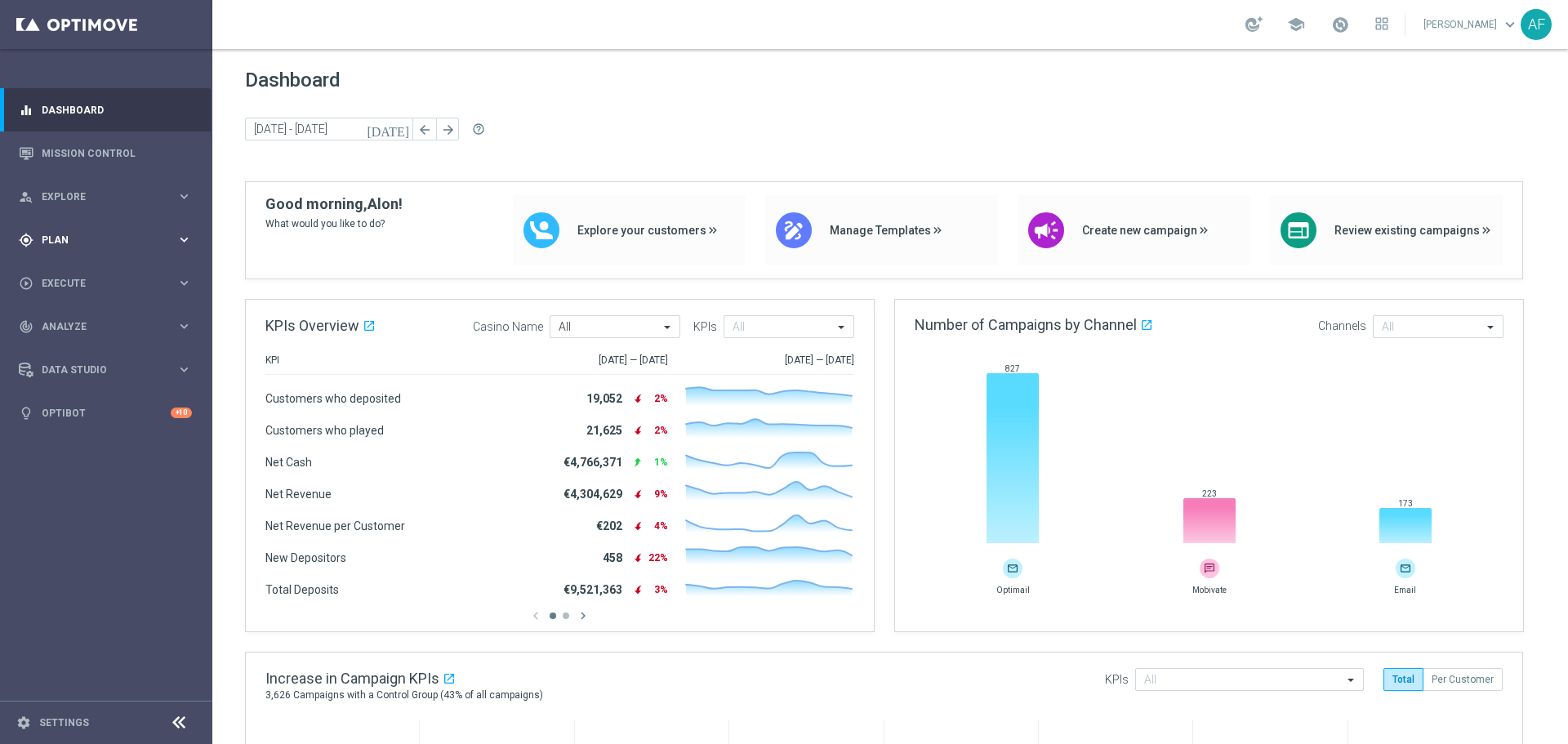
click at [100, 234] on div "gps_fixed Plan" at bounding box center [97, 240] width 157 height 15
click at [94, 152] on link "Mission Control" at bounding box center [117, 154] width 151 height 44
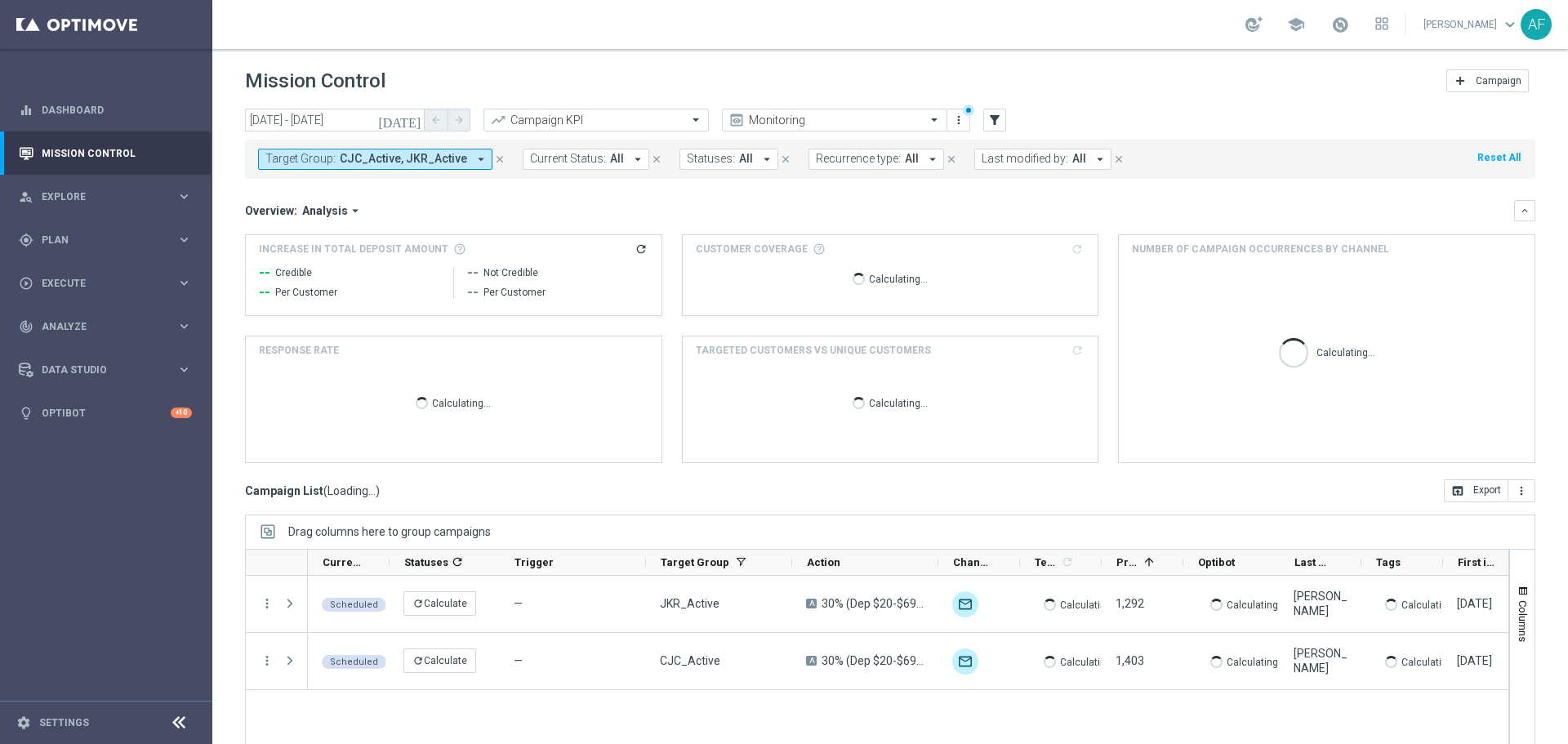
click at [432, 159] on span "CJC_Active, JKR_Active" at bounding box center [403, 159] width 128 height 14
click at [300, 217] on button "Analysis arrow_drop_down" at bounding box center [332, 210] width 70 height 15
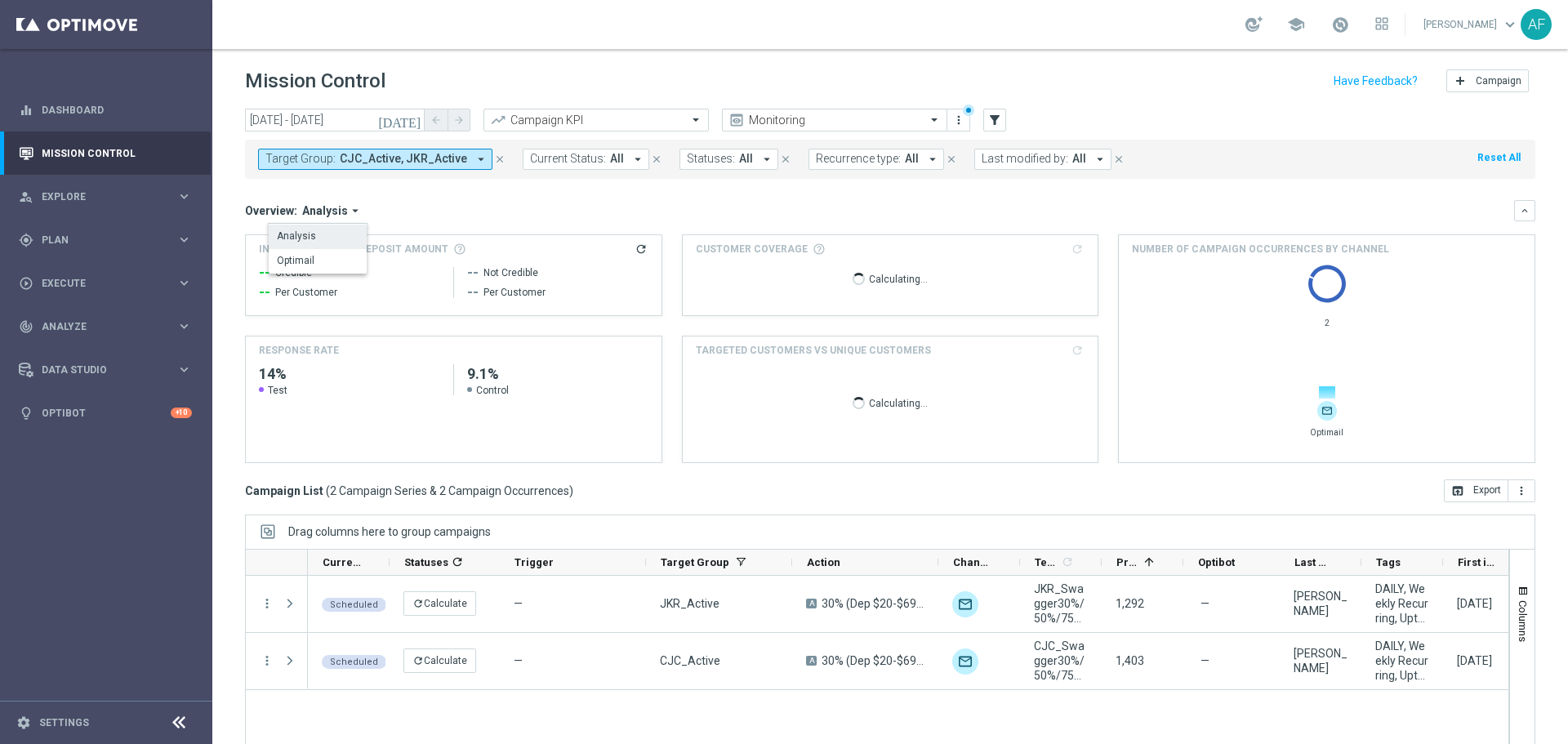
click at [369, 163] on span "CJC_Active, JKR_Active" at bounding box center [403, 159] width 128 height 14
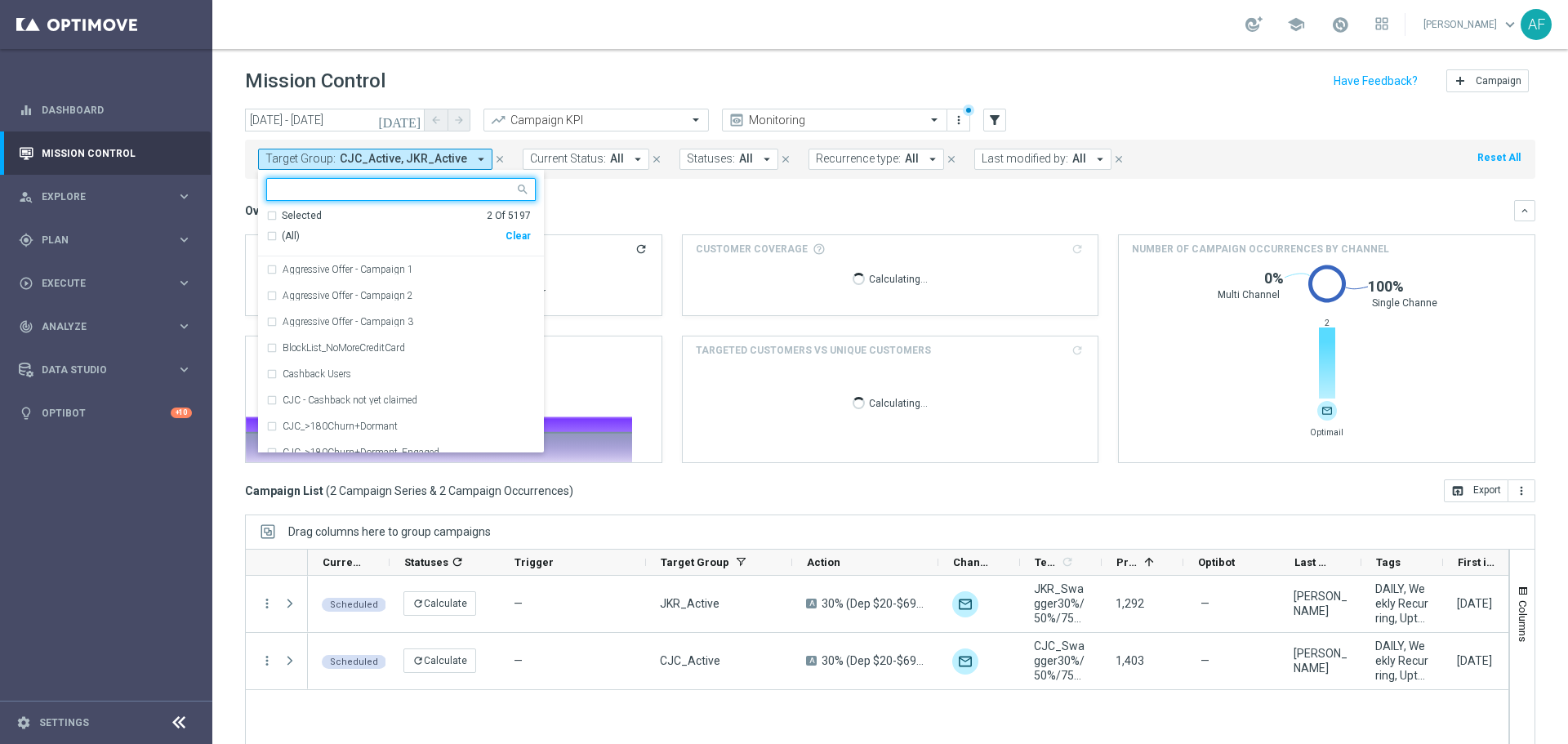
click at [310, 211] on div "Selected" at bounding box center [301, 216] width 40 height 14
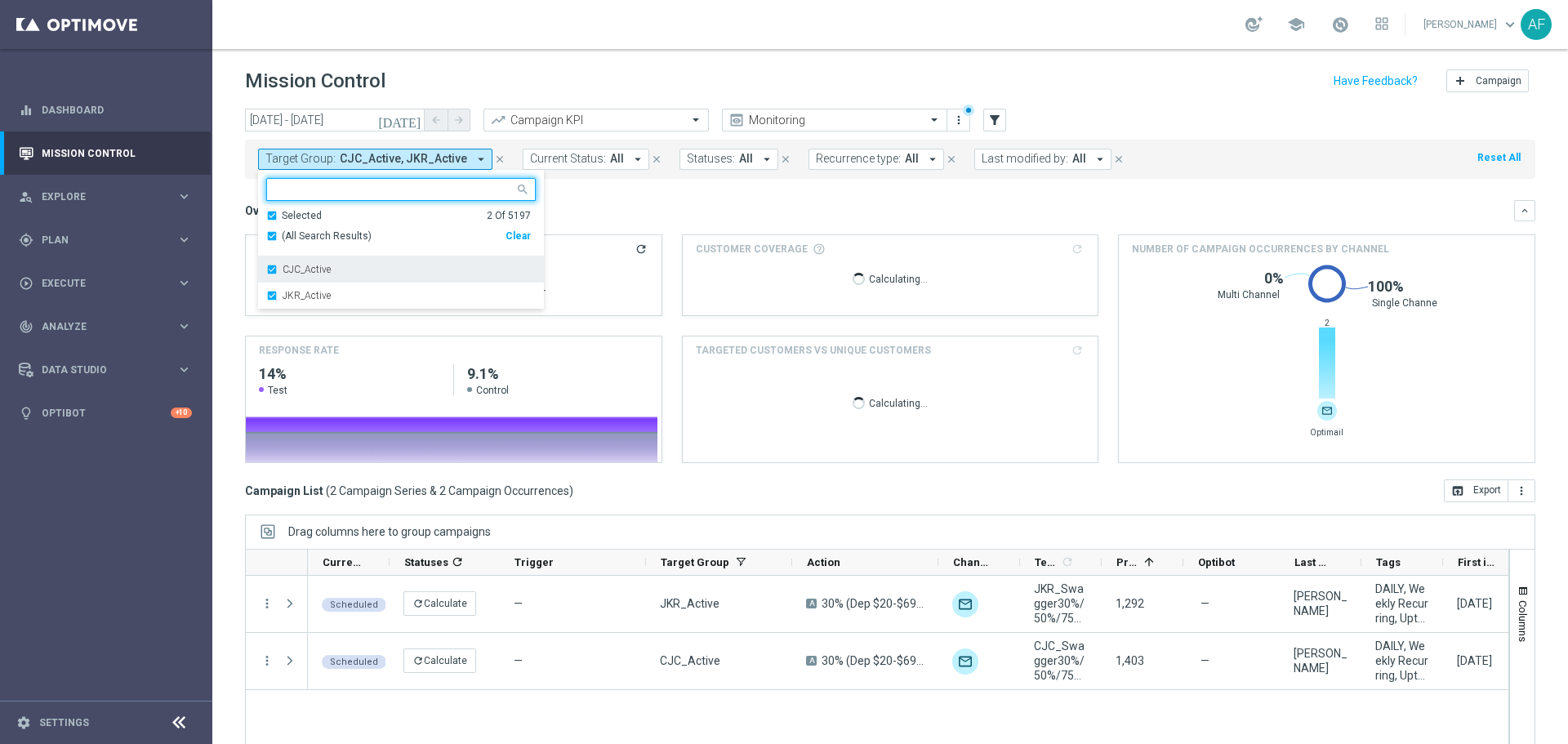
click at [312, 274] on label "CJC_Active" at bounding box center [306, 269] width 49 height 10
click at [318, 268] on label "JKR_Active" at bounding box center [306, 269] width 49 height 10
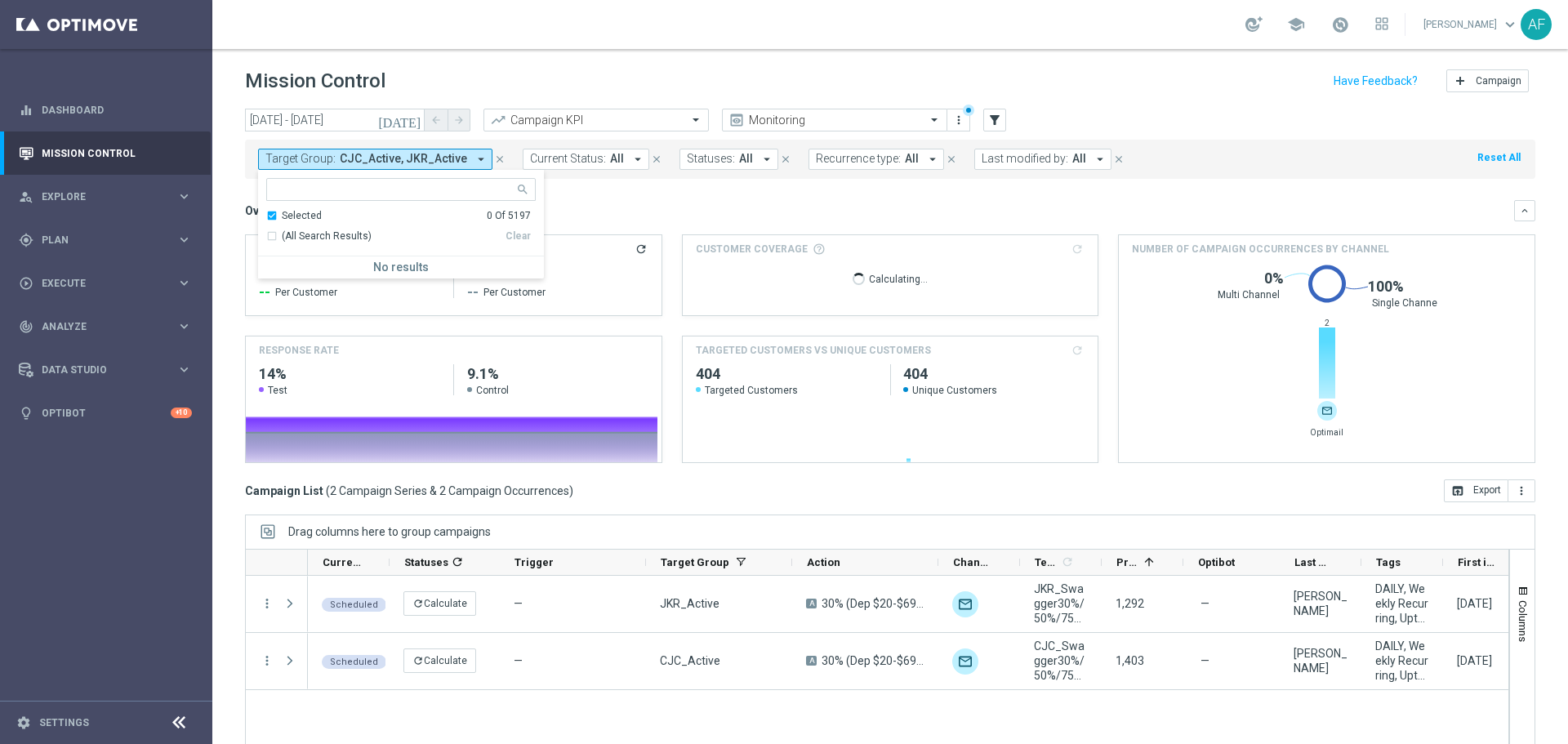
click at [601, 216] on div "Overview: Analysis arrow_drop_down" at bounding box center [879, 210] width 1269 height 15
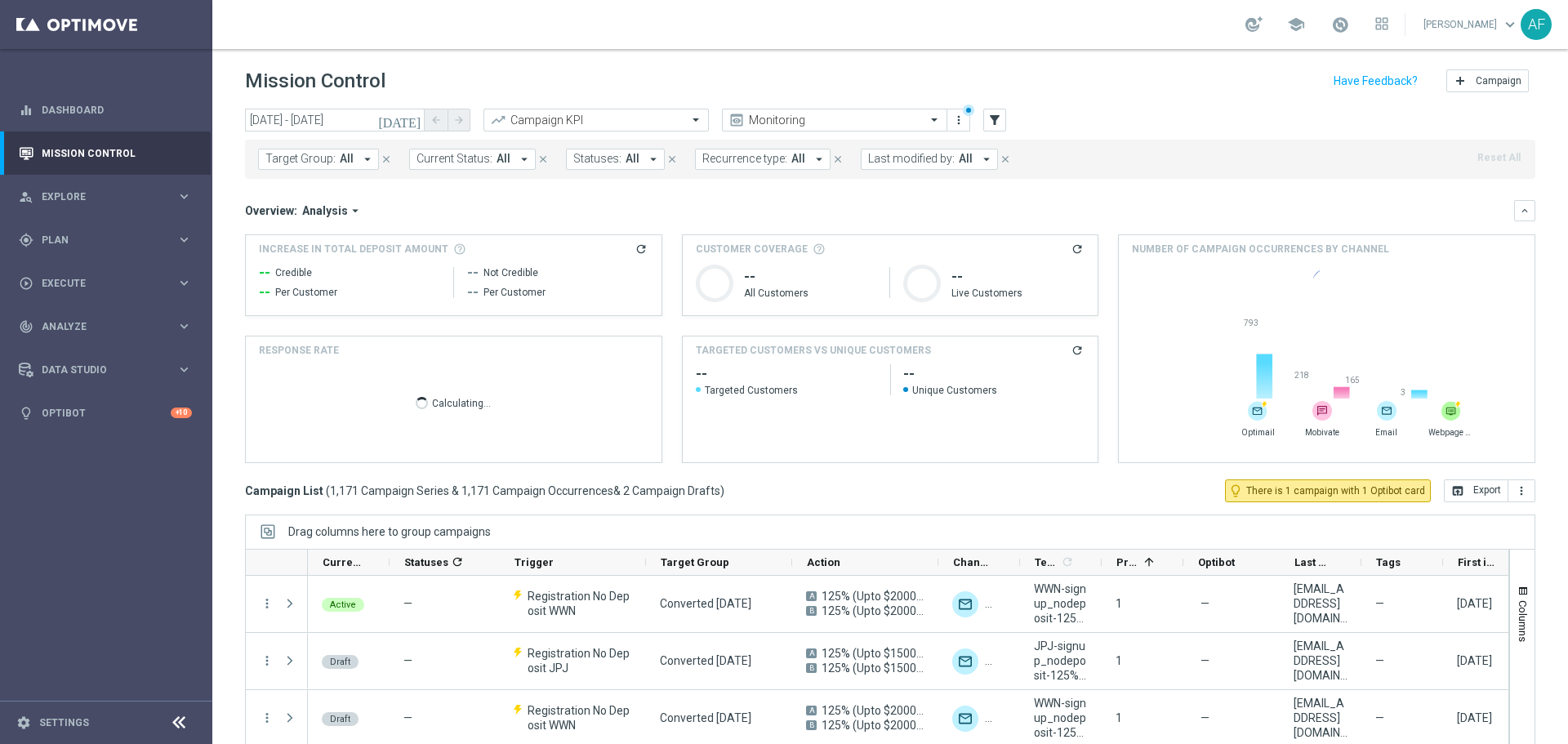
click at [414, 119] on icon "today" at bounding box center [400, 120] width 45 height 15
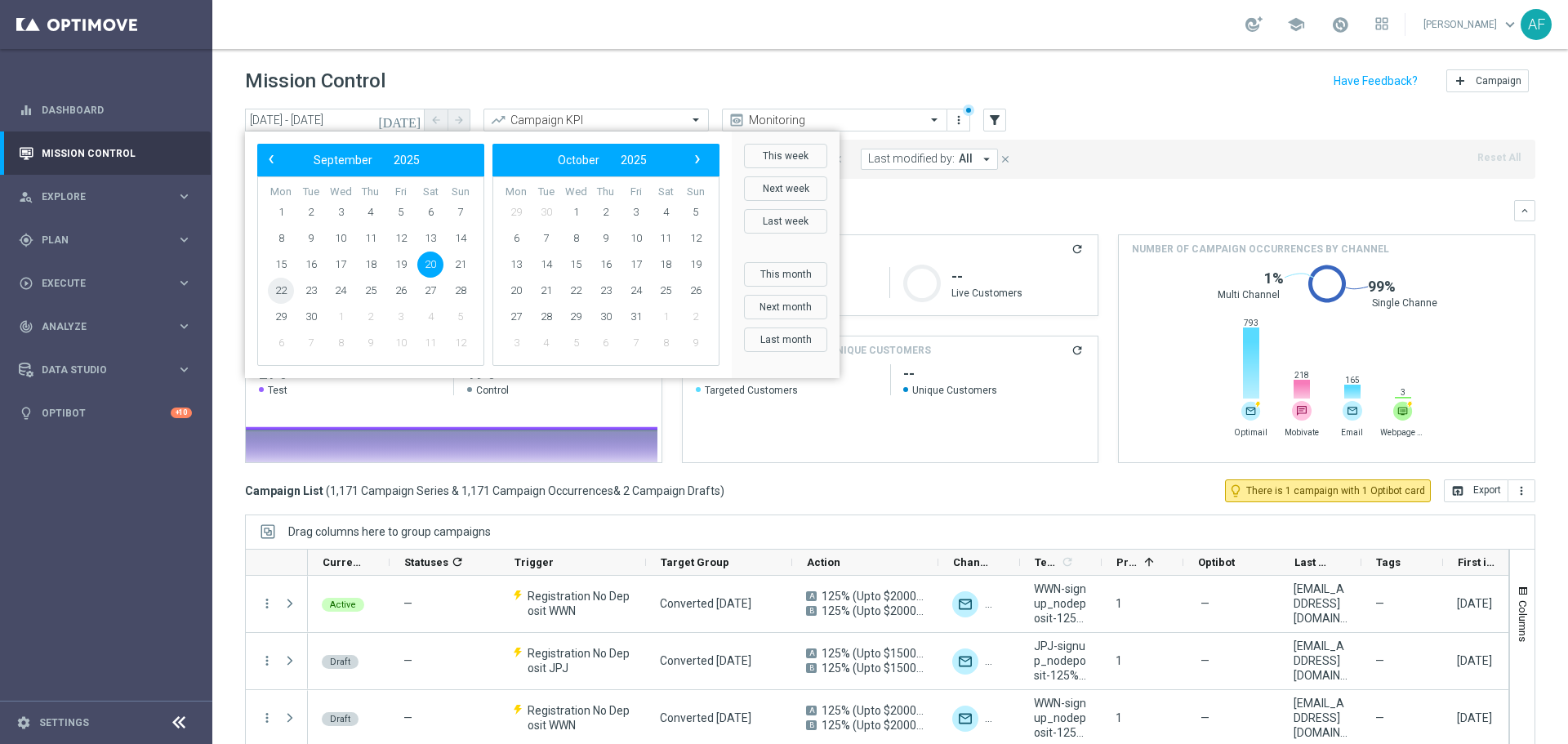
click at [281, 291] on span "22" at bounding box center [280, 290] width 26 height 26
type input "22 Sep 2025 - 22 Sep 2025"
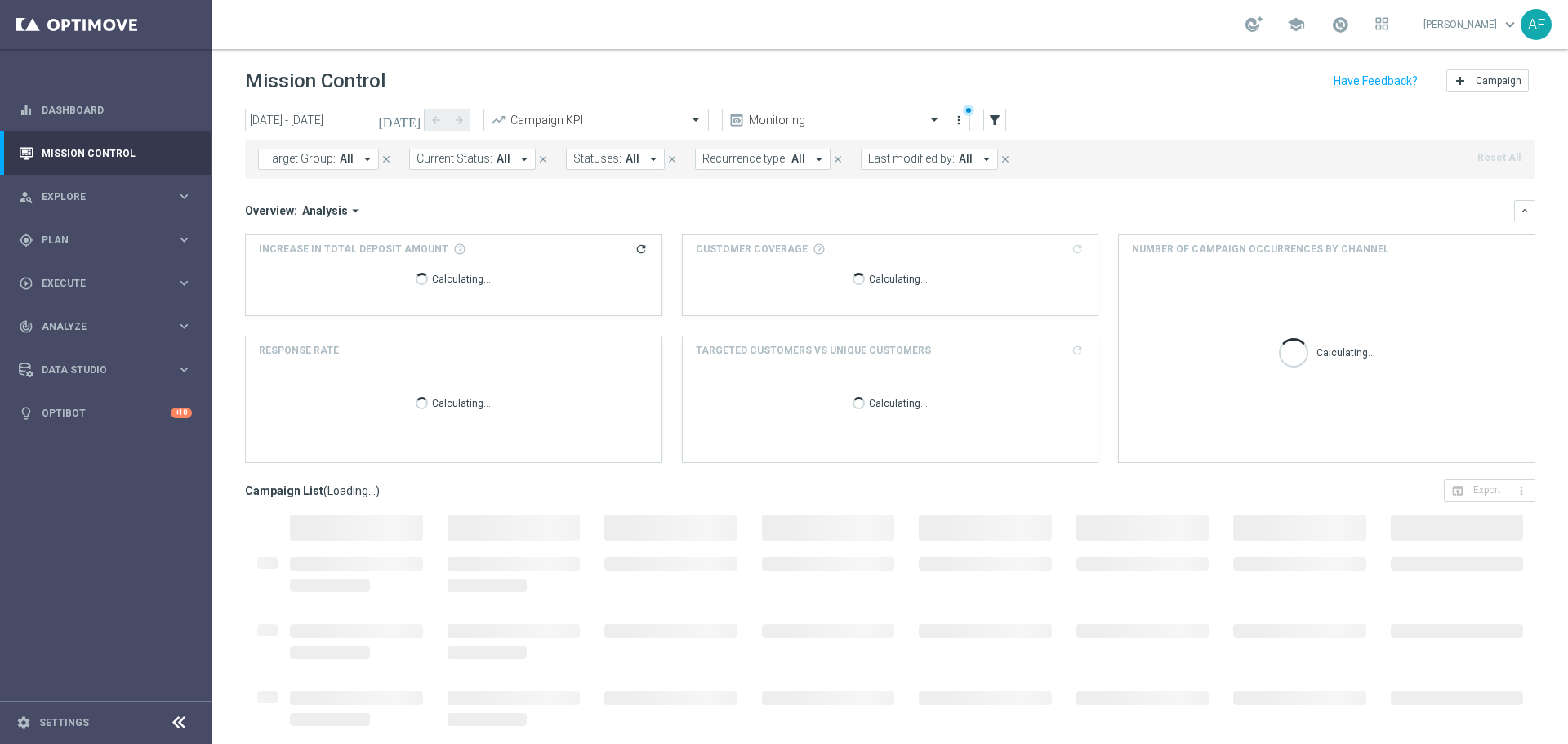
click at [367, 162] on icon "arrow_drop_down" at bounding box center [367, 159] width 15 height 15
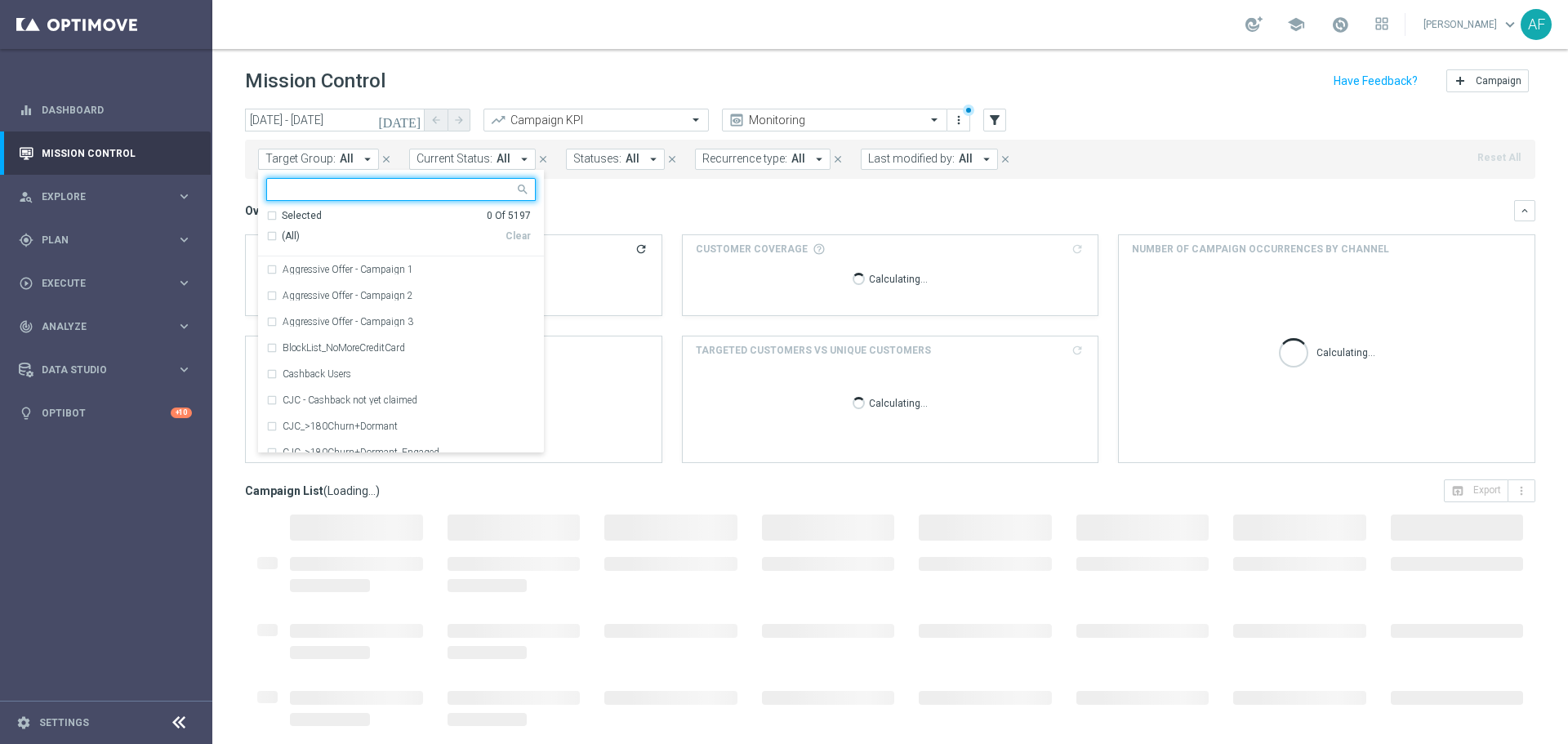
click at [355, 192] on input "text" at bounding box center [395, 190] width 240 height 14
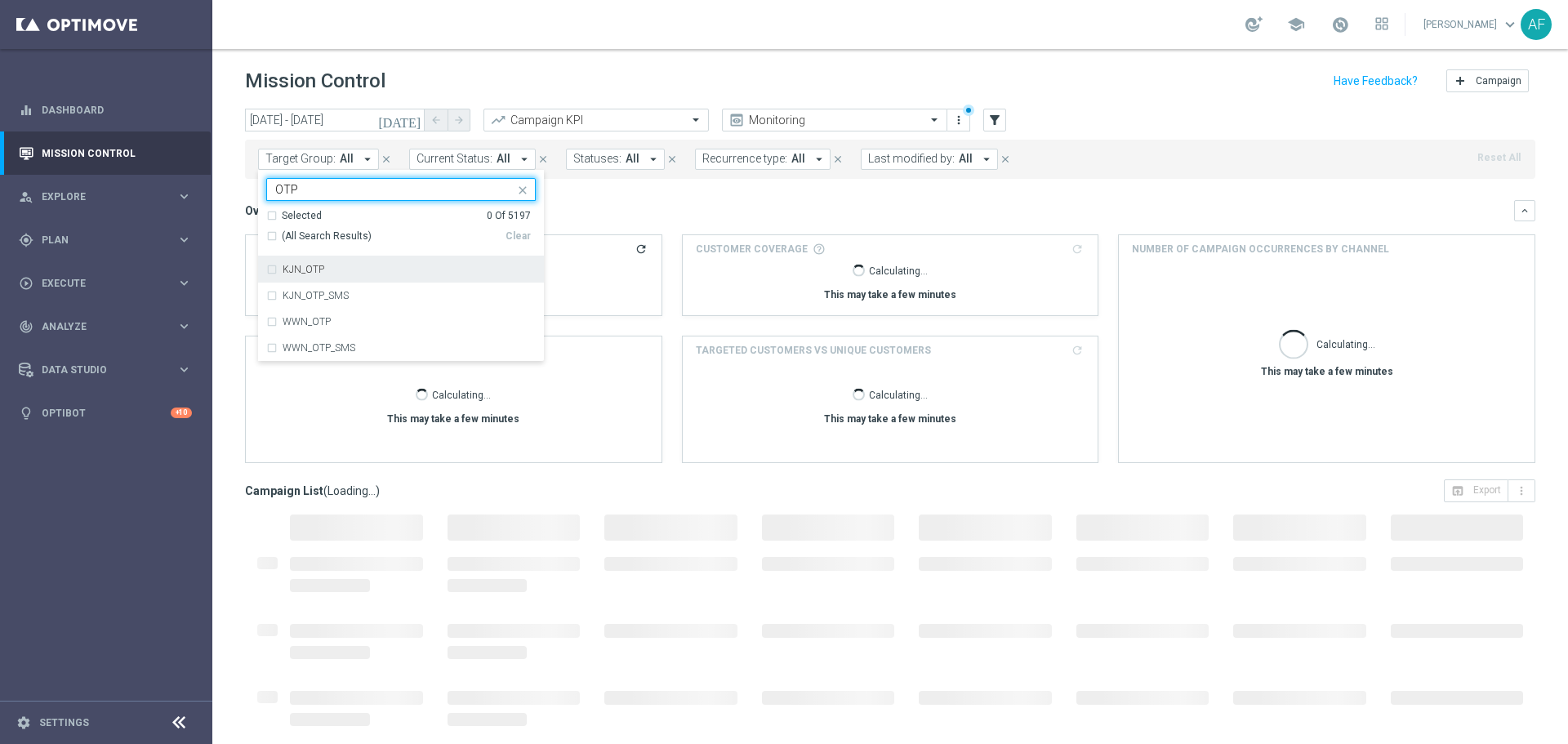
click at [393, 270] on div "KJN_OTP" at bounding box center [409, 269] width 254 height 10
type input "OTP"
click at [393, 281] on div "KJN_OTP" at bounding box center [401, 269] width 269 height 26
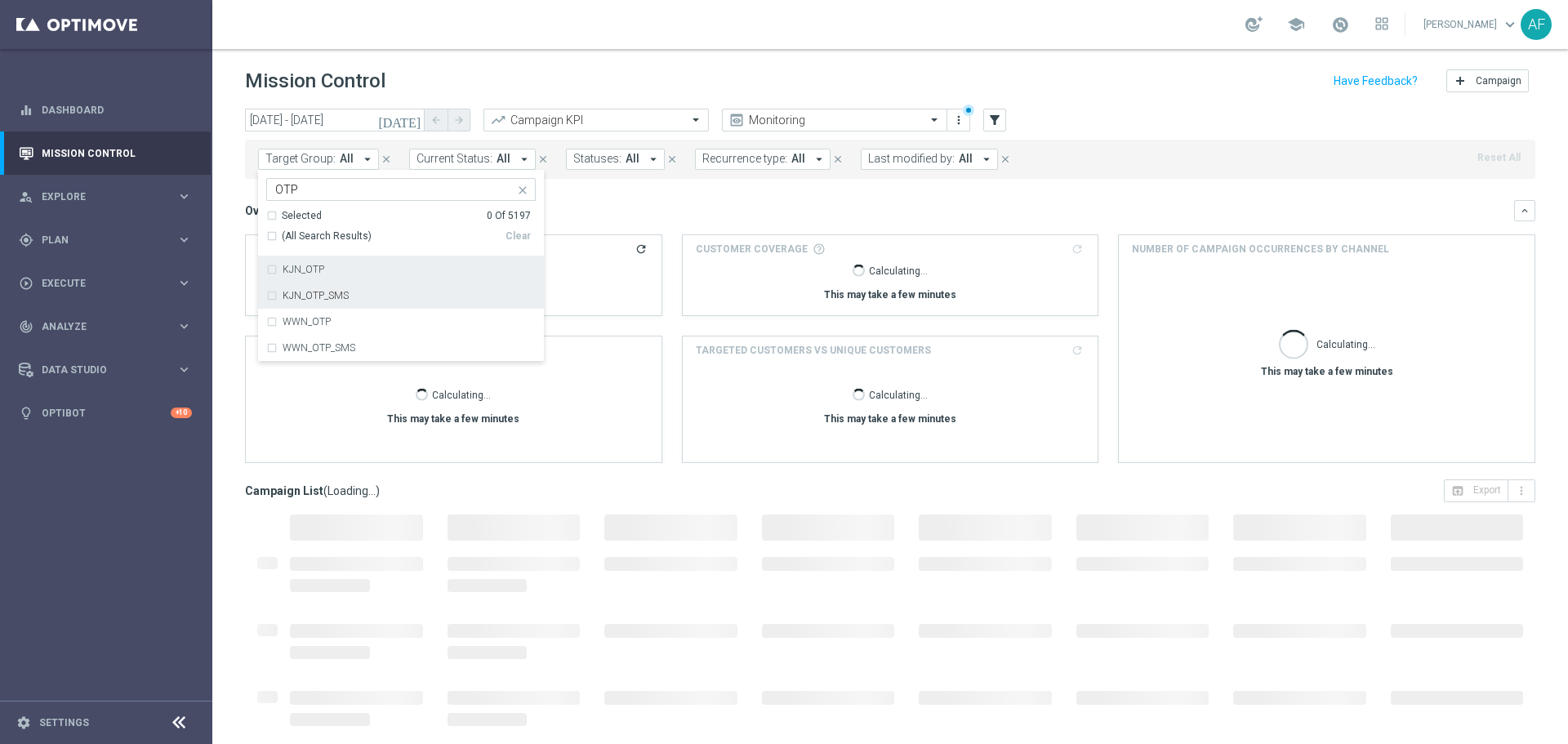
click at [401, 272] on div "KJN_OTP" at bounding box center [409, 269] width 254 height 10
click at [406, 290] on div "KJN_OTP_SMS" at bounding box center [401, 295] width 269 height 26
click at [616, 216] on div "Overview: Analysis arrow_drop_down" at bounding box center [879, 210] width 1269 height 15
click at [367, 292] on div "Calculating... This may take a few minutes" at bounding box center [453, 282] width 389 height 53
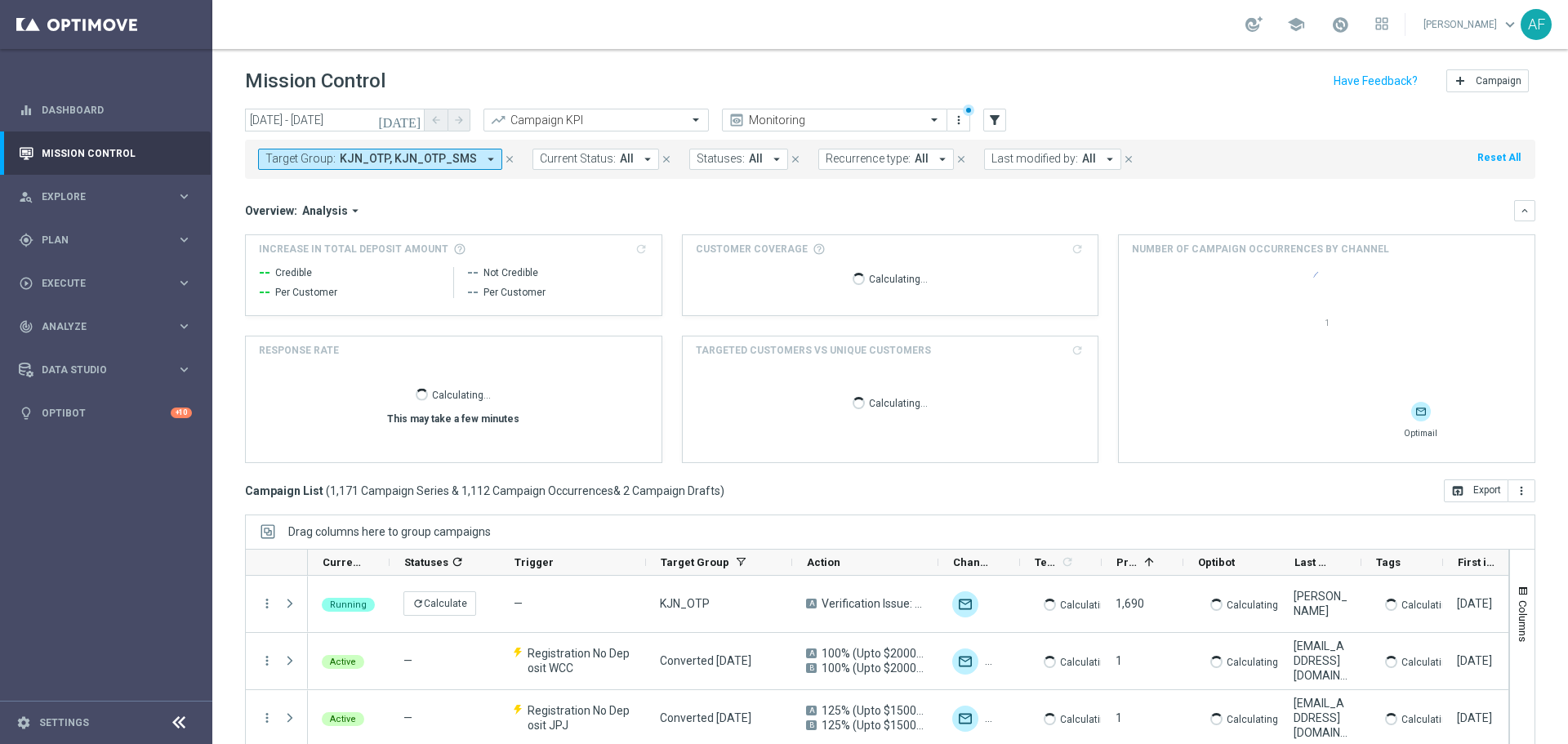
click at [449, 163] on span "KJN_OTP, KJN_OTP_SMS" at bounding box center [408, 159] width 137 height 14
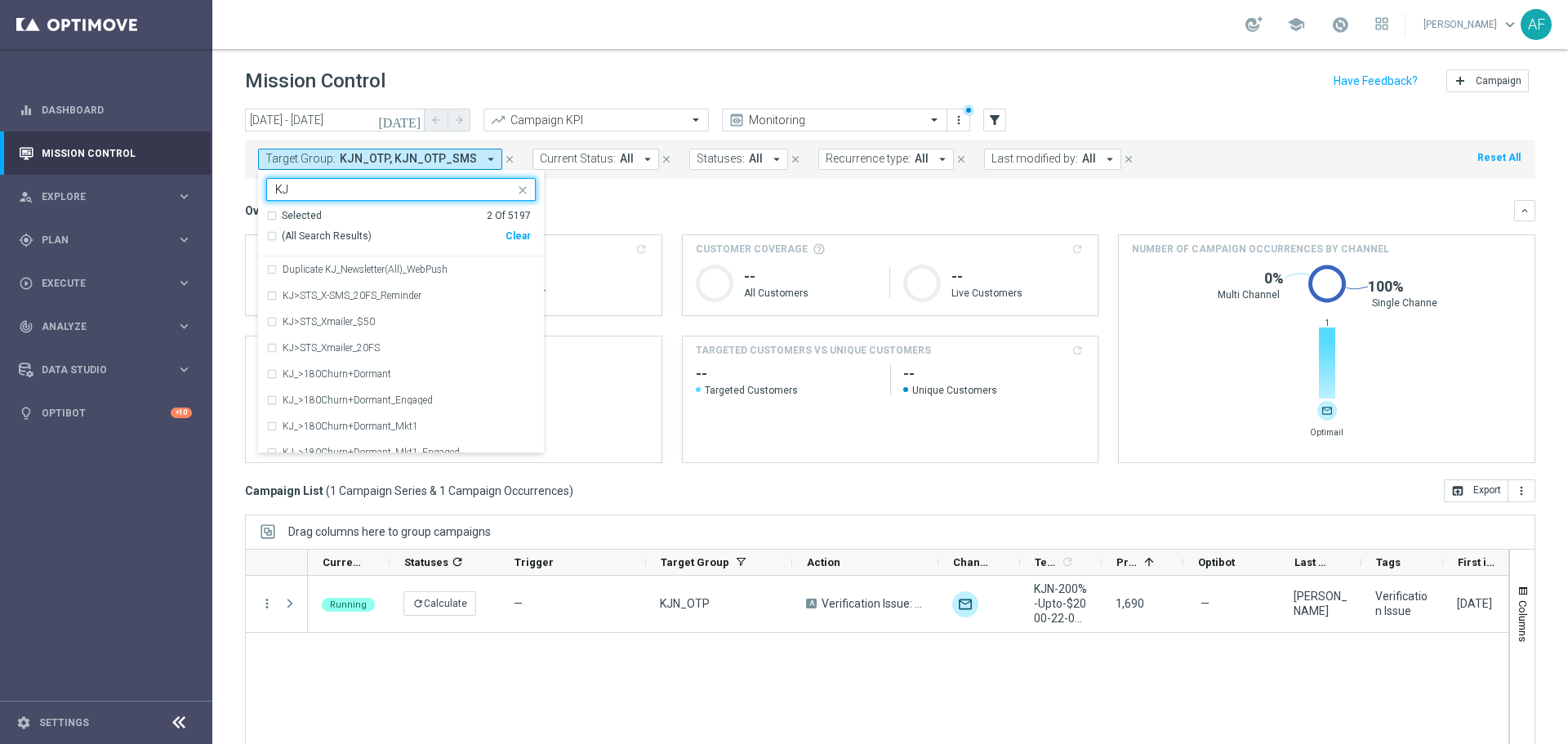
type input "K"
click at [599, 219] on div "Overview: Analysis arrow_drop_down keyboard_arrow_down" at bounding box center [889, 210] width 1290 height 21
